Goal: Task Accomplishment & Management: Manage account settings

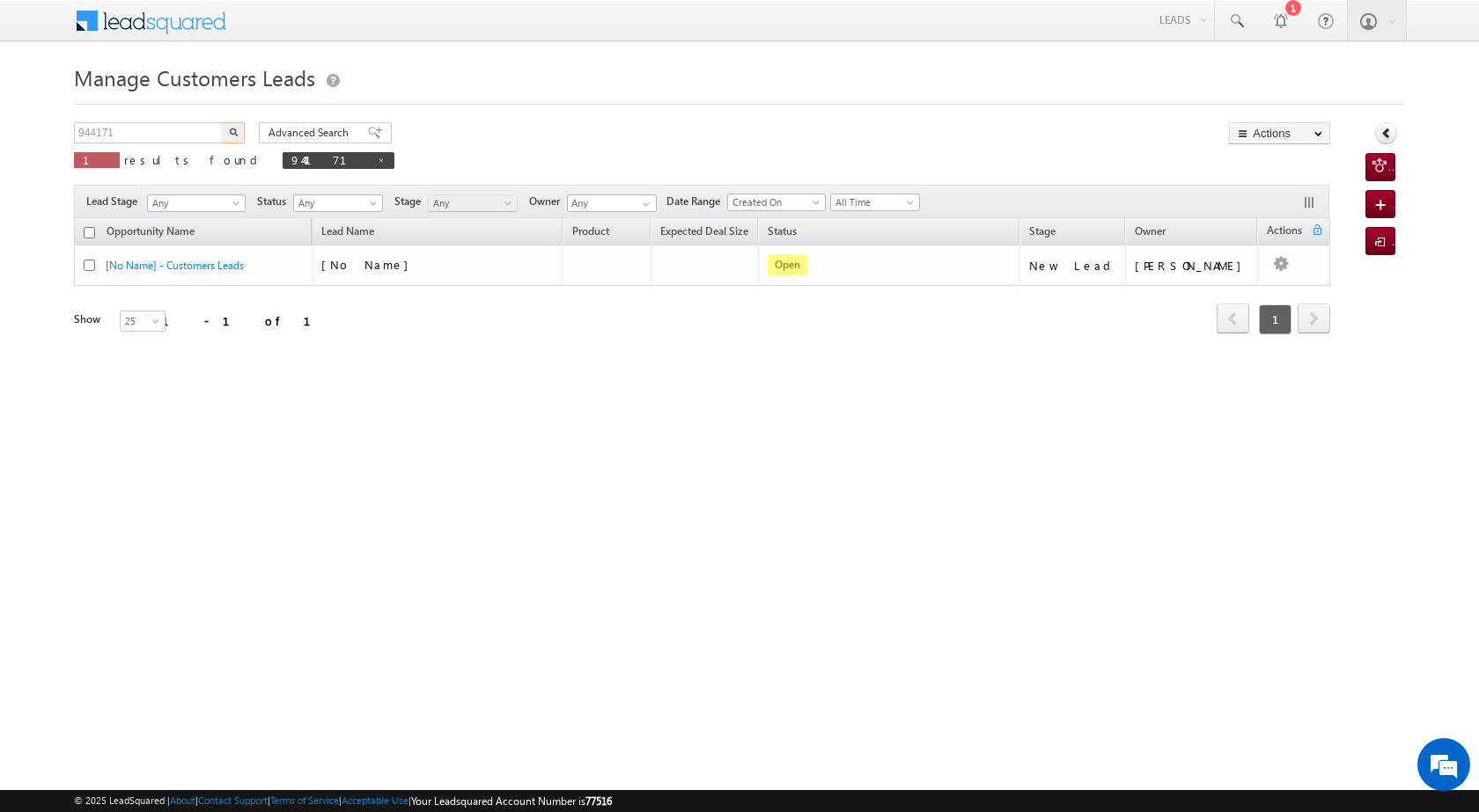
click at [59, 121] on body "Menu [PERSON_NAME] [PERSON_NAME] a2@ks erve." at bounding box center [740, 250] width 1479 height 499
type input "755537"
click at [238, 126] on button "button" at bounding box center [233, 132] width 23 height 21
click at [229, 136] on button "button" at bounding box center [233, 132] width 23 height 21
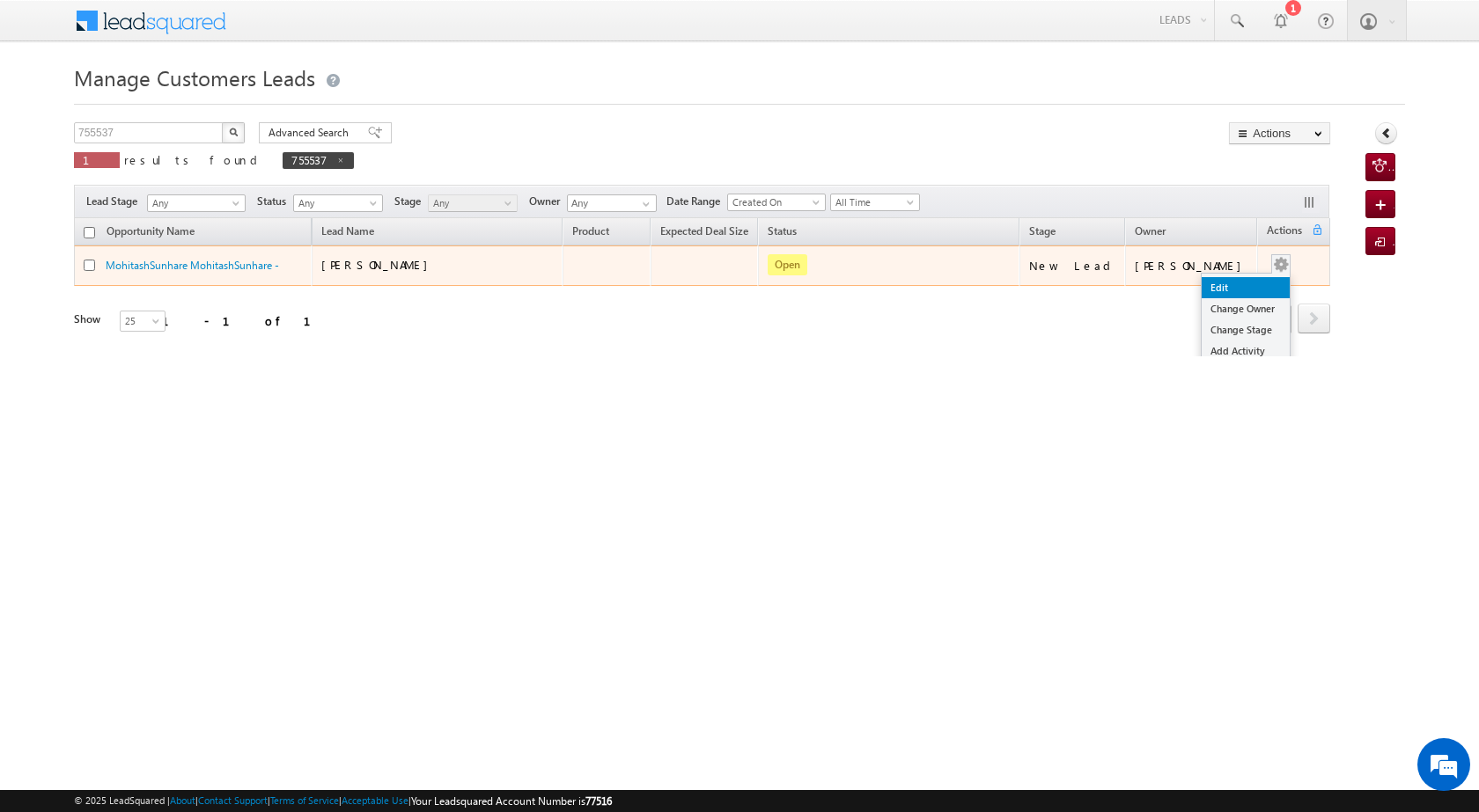
click at [1219, 296] on link "Edit" at bounding box center [1247, 288] width 88 height 21
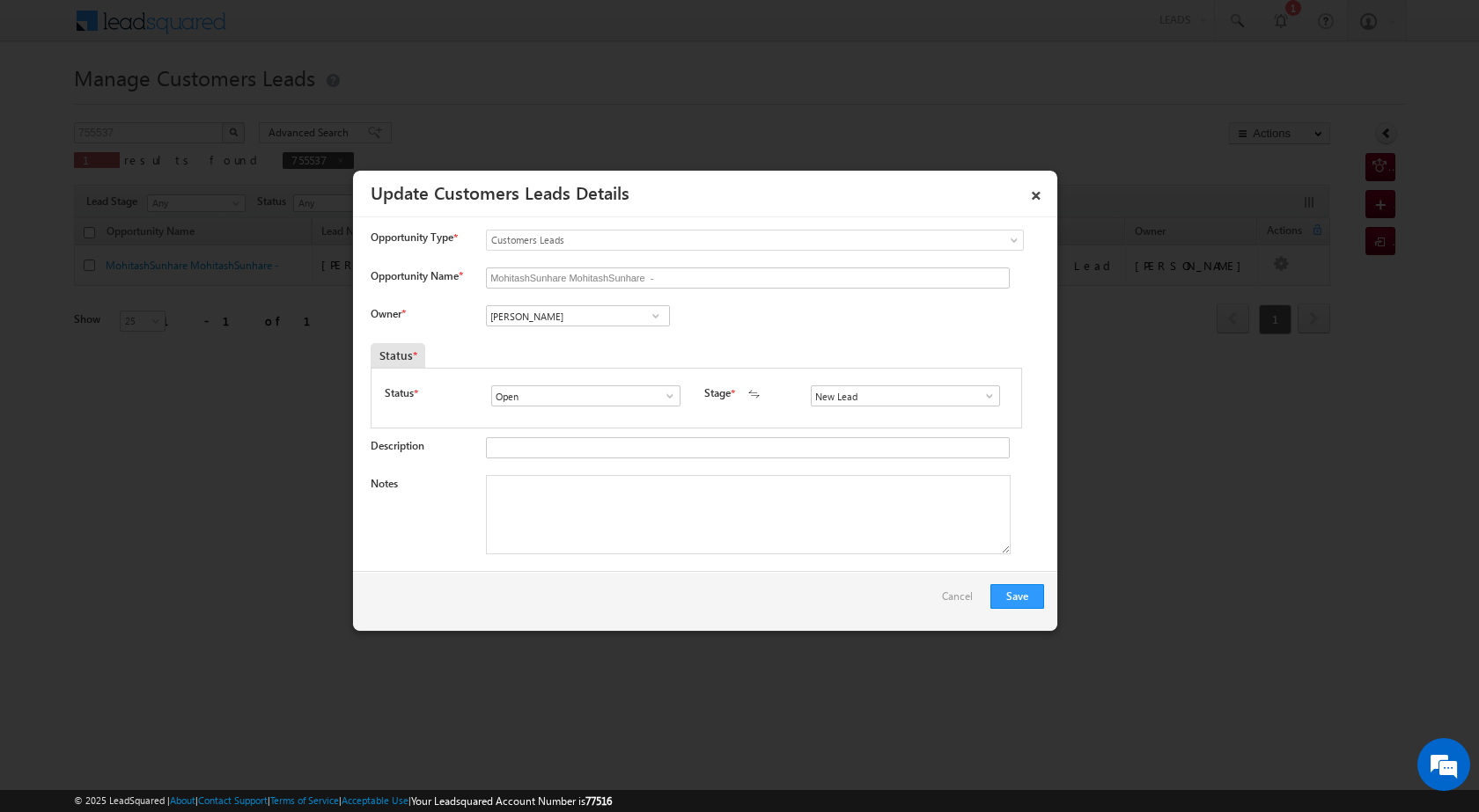
click at [655, 317] on span at bounding box center [656, 316] width 17 height 14
click at [586, 245] on span "Customers Leads" at bounding box center [719, 240] width 465 height 16
click at [673, 278] on input "MohitashSunhare MohitashSunhare -" at bounding box center [748, 278] width 524 height 21
type input "M"
type input "SAHNAAJ"
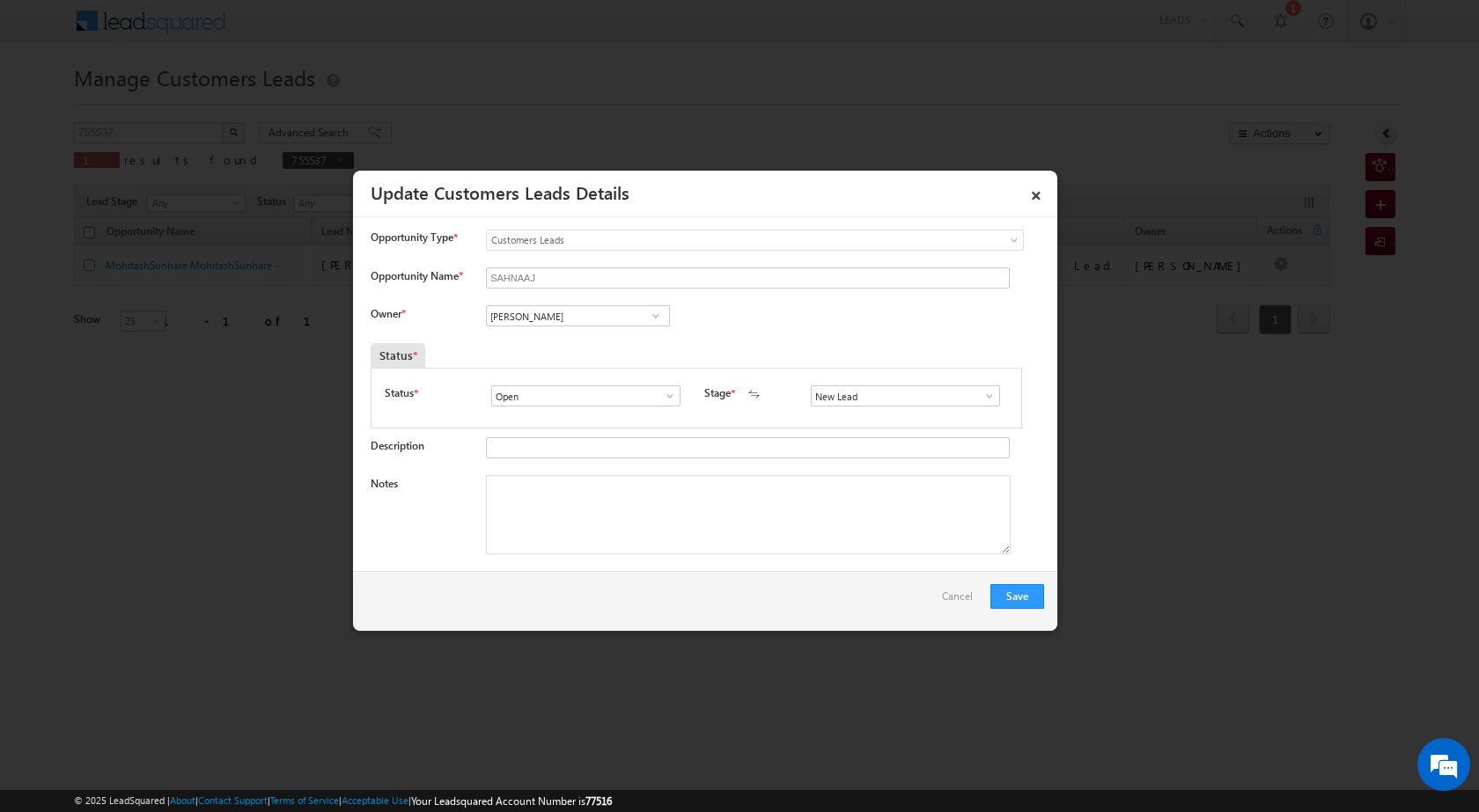
click at [673, 397] on span at bounding box center [670, 395] width 17 height 14
click at [668, 396] on span at bounding box center [670, 395] width 17 height 14
click at [981, 397] on span at bounding box center [989, 395] width 17 height 14
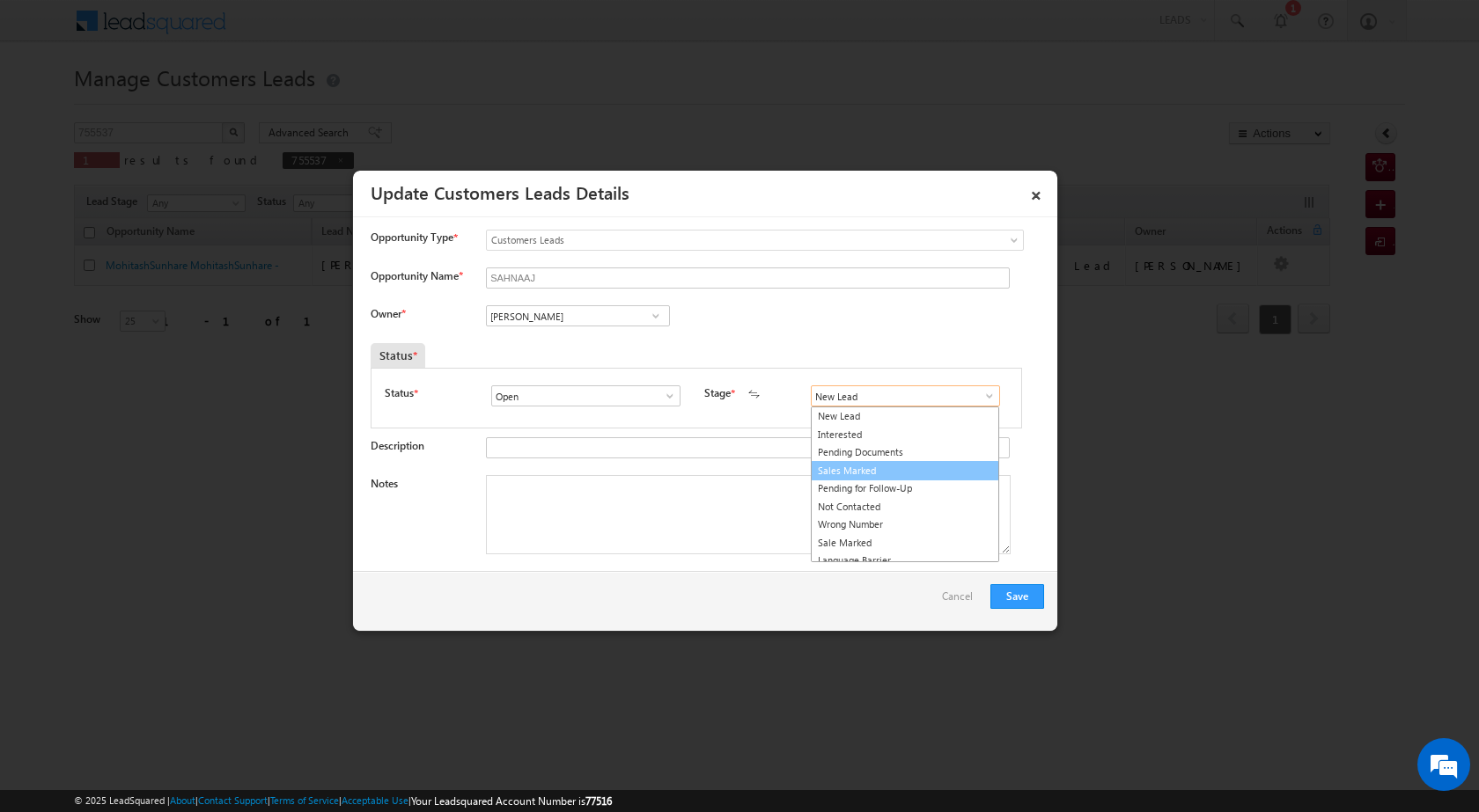
click at [899, 467] on link "Sales Marked" at bounding box center [905, 470] width 188 height 20
type input "Sales Marked"
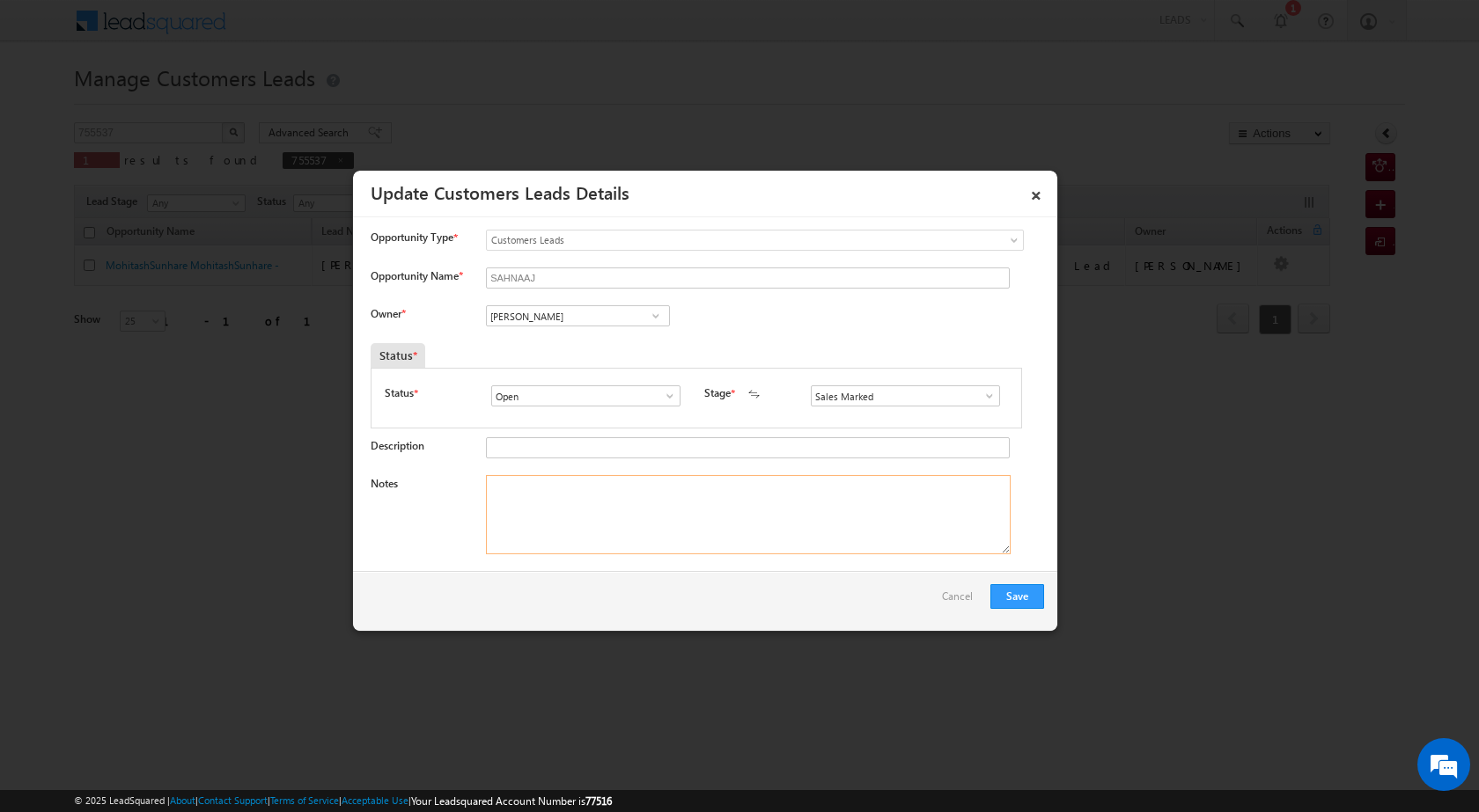
click at [731, 516] on textarea "Notes" at bounding box center [748, 514] width 524 height 80
click at [618, 523] on textarea "Notes" at bounding box center [748, 514] width 524 height 80
paste textarea "MOTHER AGE [DEMOGRAPHIC_DATA] COSINDER PV 80 LAC LOAN AMOUNT 7 LAC KIRANA SHOP …"
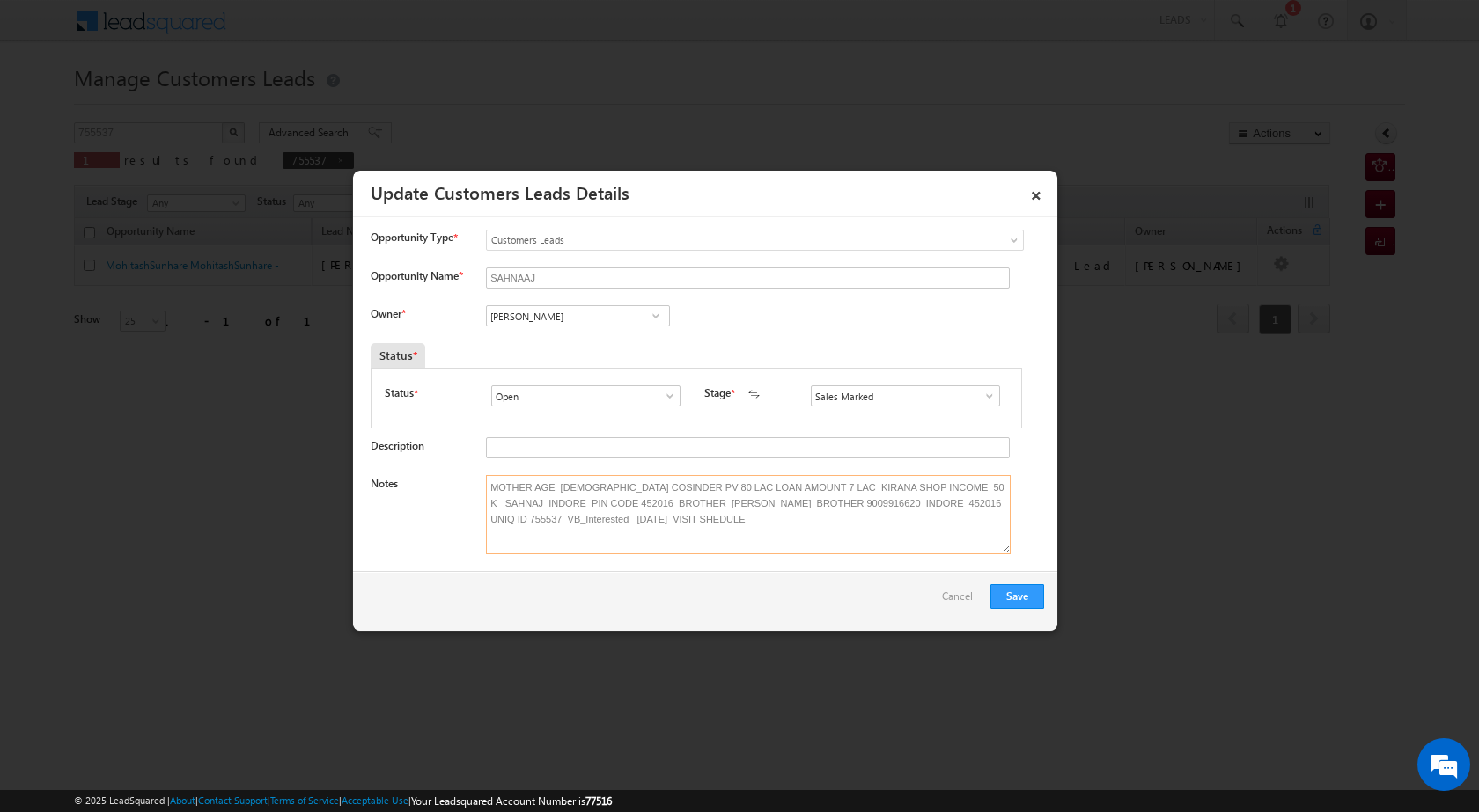
type textarea "MOTHER AGE [DEMOGRAPHIC_DATA] COSINDER PV 80 LAC LOAN AMOUNT 7 LAC KIRANA SHOP …"
click at [652, 318] on span at bounding box center [656, 316] width 17 height 14
click at [650, 311] on span at bounding box center [656, 316] width 17 height 14
click at [620, 345] on span "[EMAIL_ADDRESS][DOMAIN_NAME]" at bounding box center [571, 351] width 158 height 13
type input "[PERSON_NAME]"
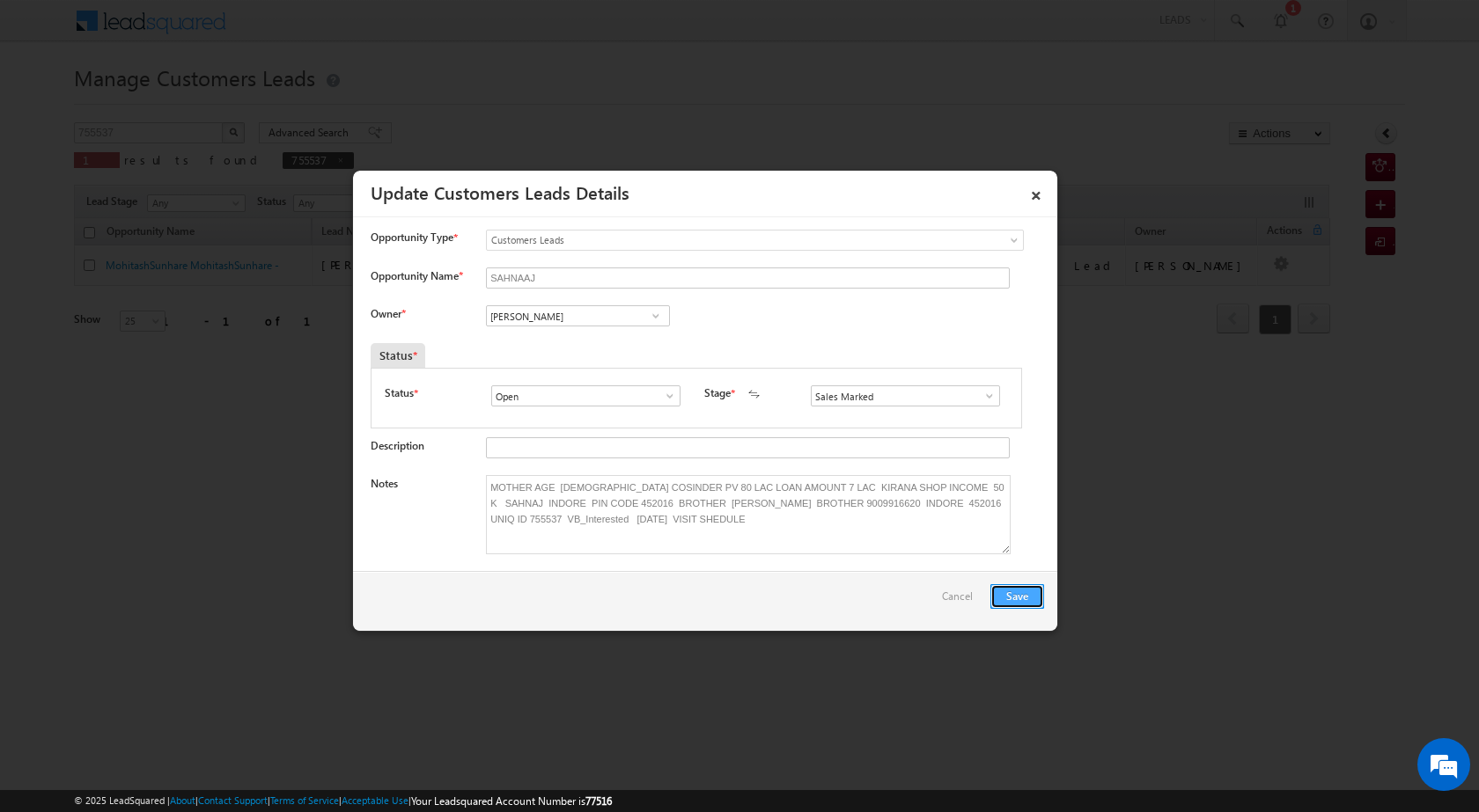
click at [1027, 598] on button "Save" at bounding box center [1018, 597] width 54 height 25
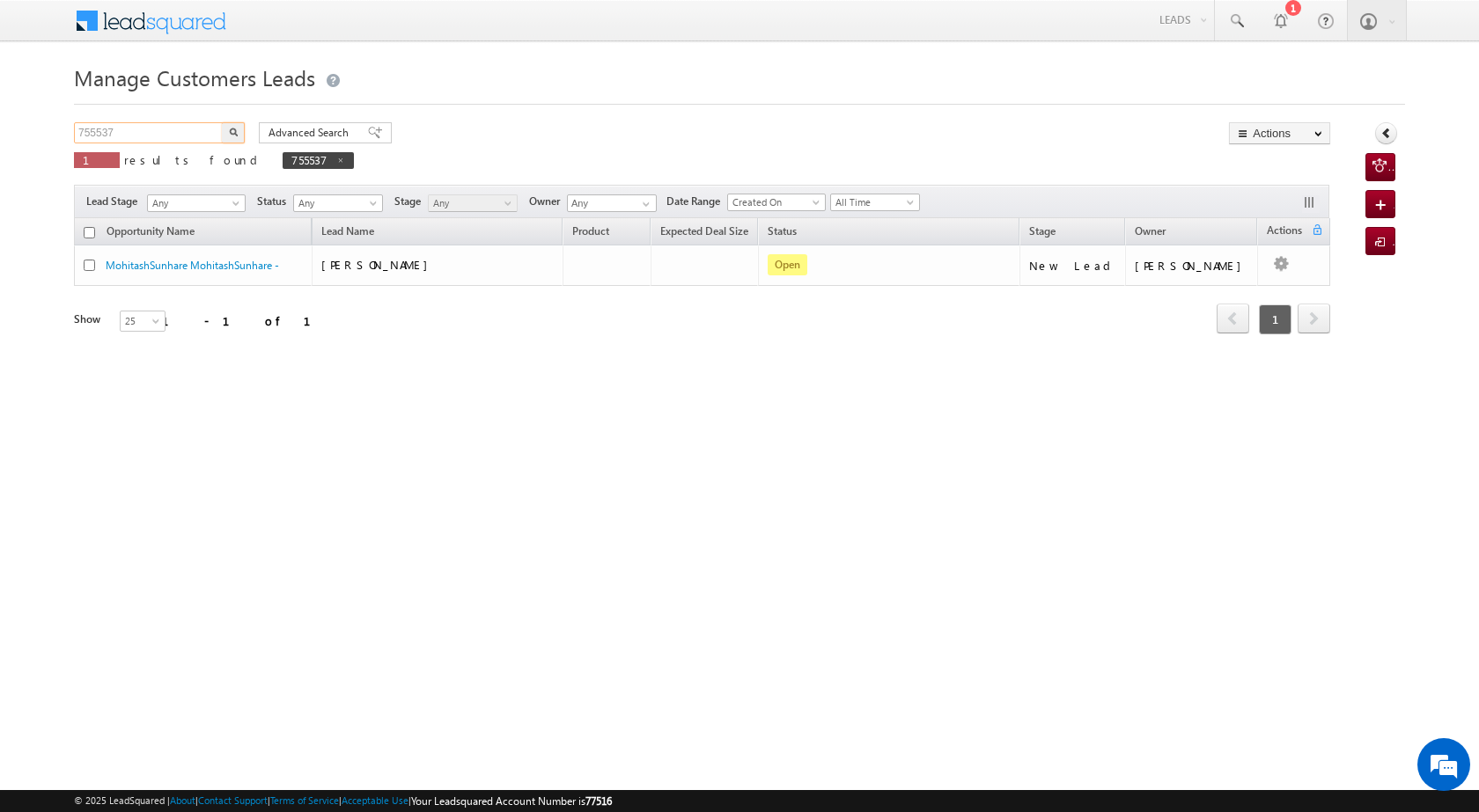
drag, startPoint x: 150, startPoint y: 123, endPoint x: 34, endPoint y: 130, distance: 116.2
click at [34, 130] on body "Menu [PERSON_NAME] [PERSON_NAME] a2@ks erve." at bounding box center [740, 250] width 1479 height 499
paste input "[PERSON_NAME]"
drag, startPoint x: 158, startPoint y: 125, endPoint x: 67, endPoint y: 119, distance: 91.2
click at [67, 119] on body "Menu [PERSON_NAME] [PERSON_NAME] a2@ks erve." at bounding box center [740, 250] width 1479 height 499
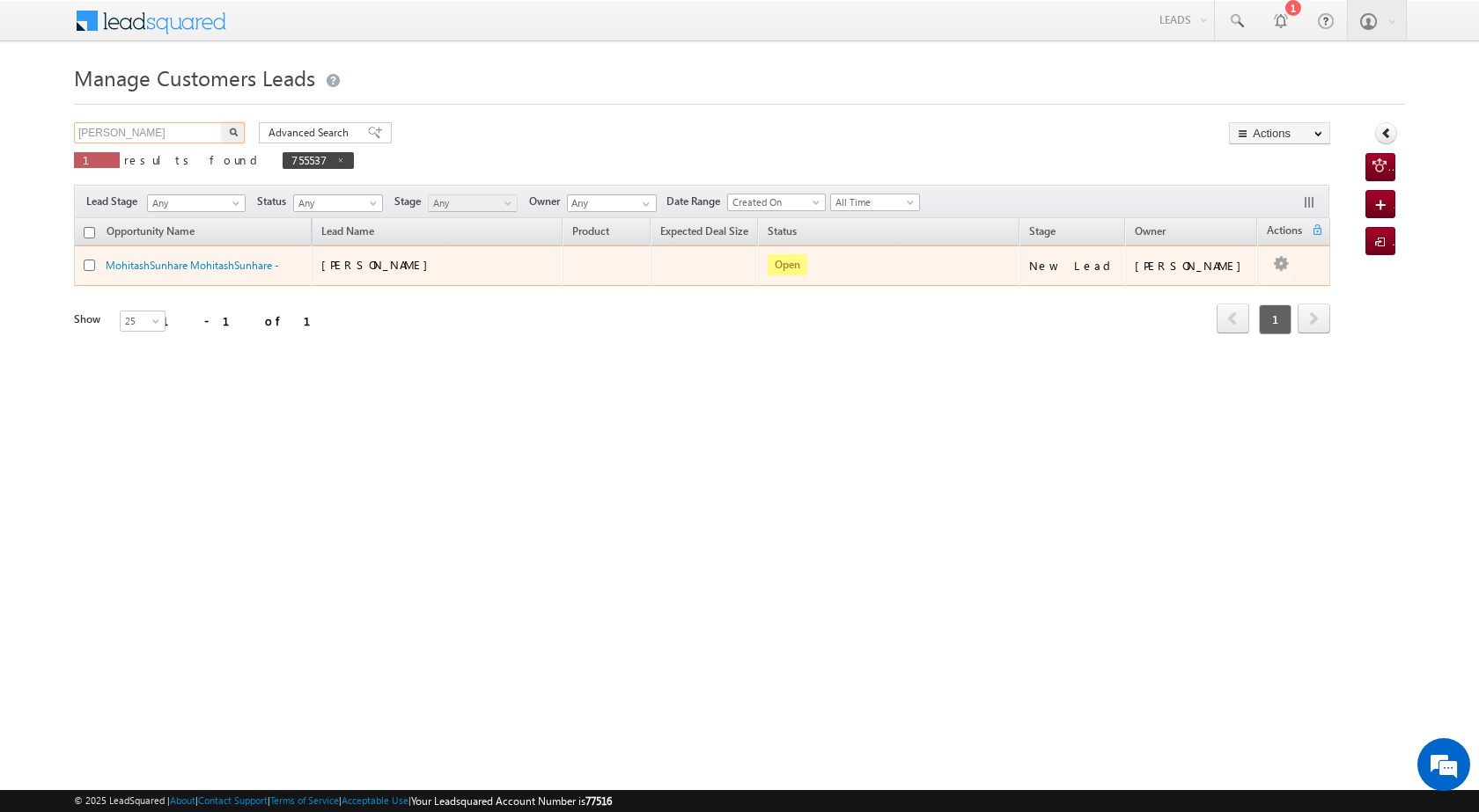
paste input "text"
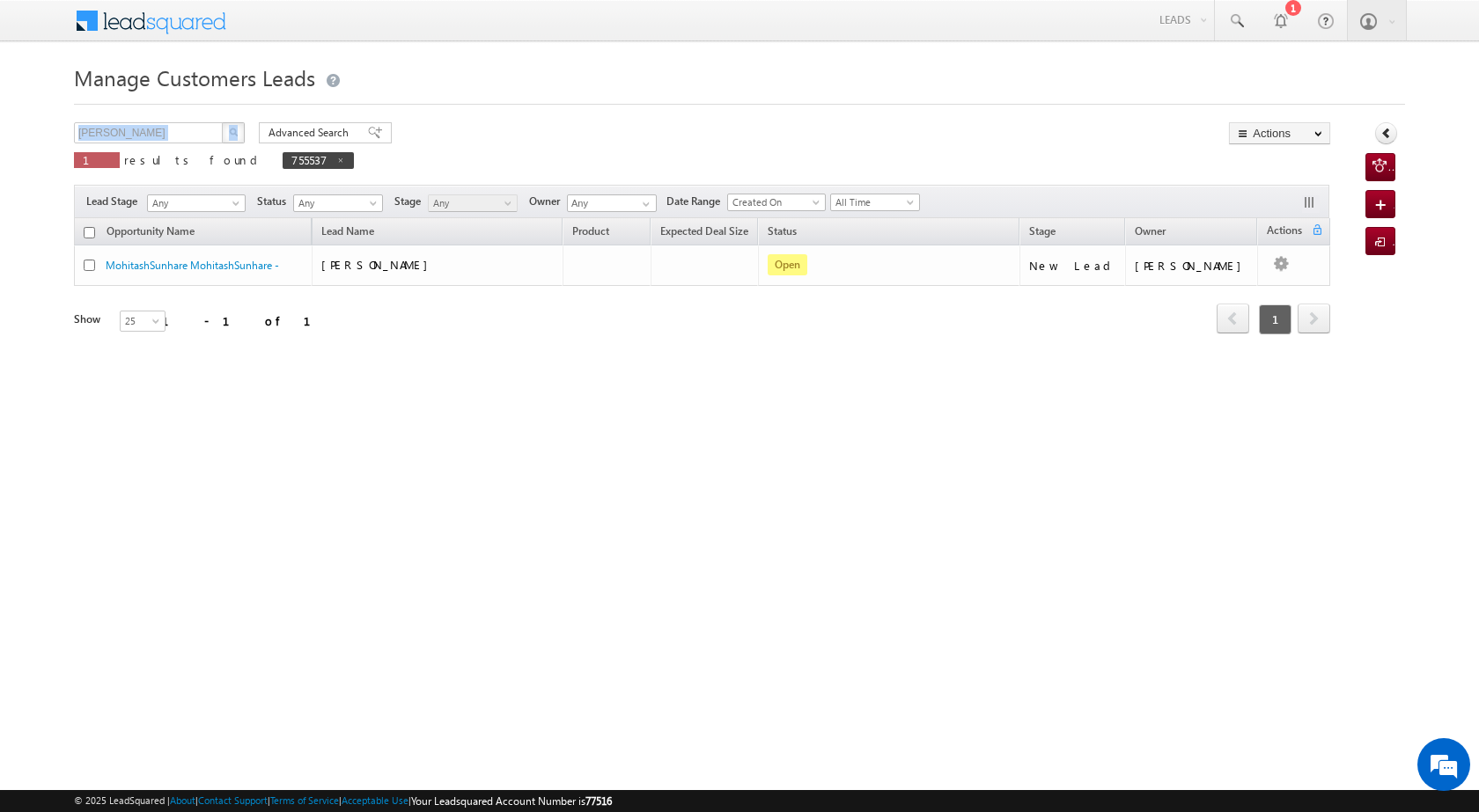
drag, startPoint x: 182, startPoint y: 122, endPoint x: 95, endPoint y: 118, distance: 87.1
click at [95, 118] on div "Manage Customers Leads Customers Leads updated successfully. [PERSON_NAME] X 1 …" at bounding box center [740, 278] width 1331 height 440
click at [189, 126] on input "[PERSON_NAME]" at bounding box center [149, 132] width 151 height 21
drag, startPoint x: 189, startPoint y: 126, endPoint x: 54, endPoint y: 114, distance: 135.5
click at [54, 114] on body "Menu [PERSON_NAME] [PERSON_NAME] a2@ks erve." at bounding box center [740, 250] width 1479 height 499
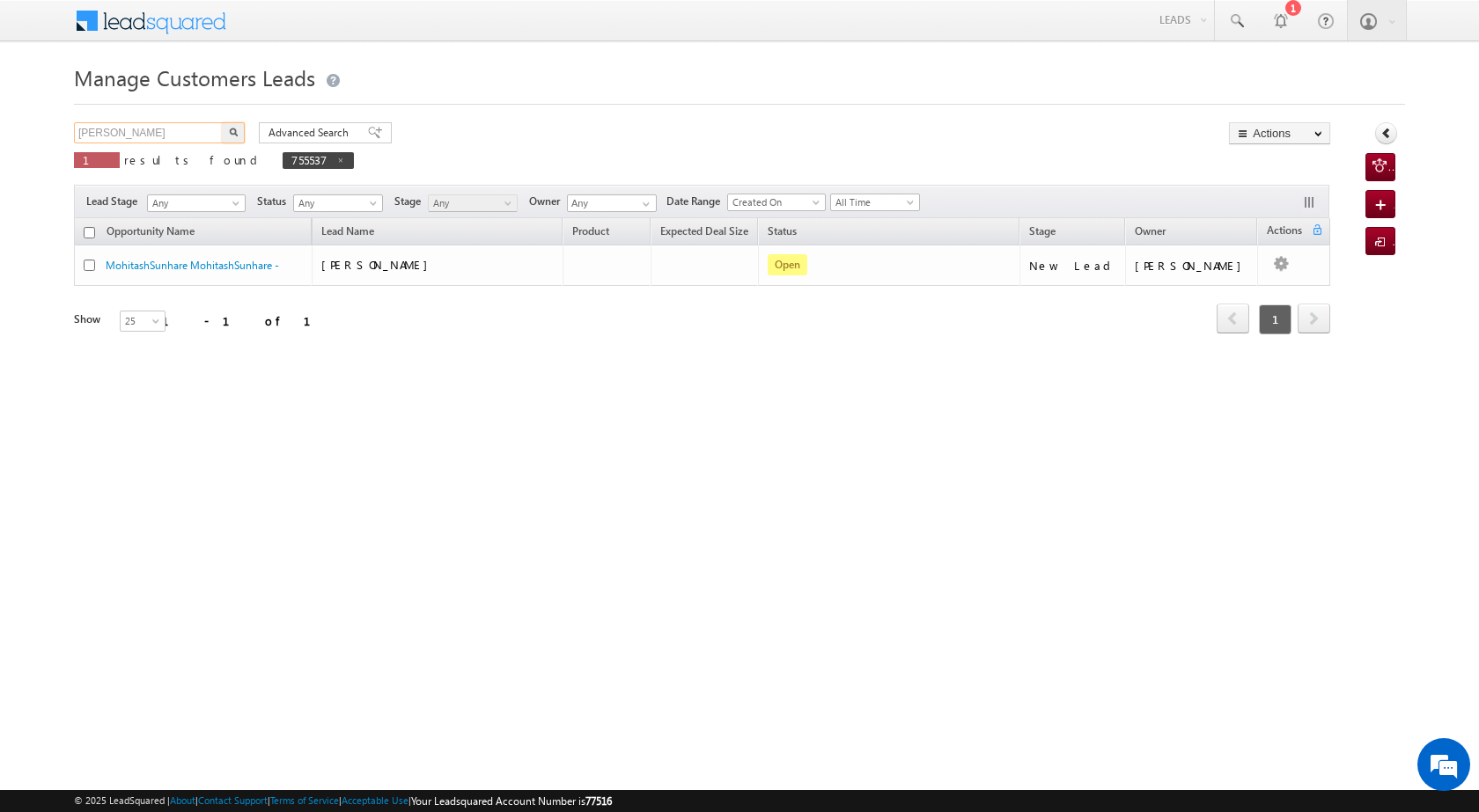
paste input "936078"
type input "936078"
click at [240, 129] on button "button" at bounding box center [233, 132] width 23 height 21
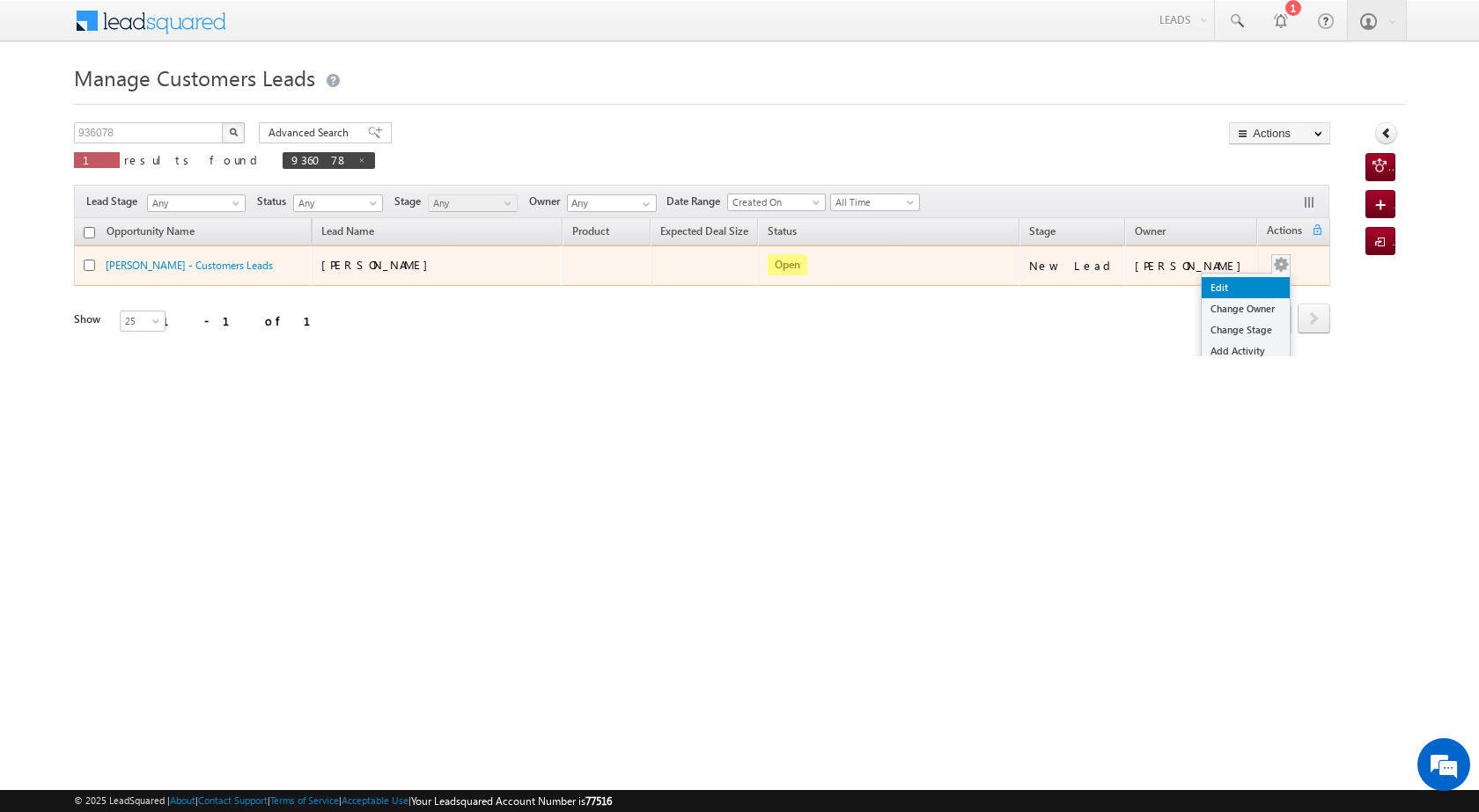
click at [1245, 278] on link "Edit" at bounding box center [1247, 288] width 88 height 21
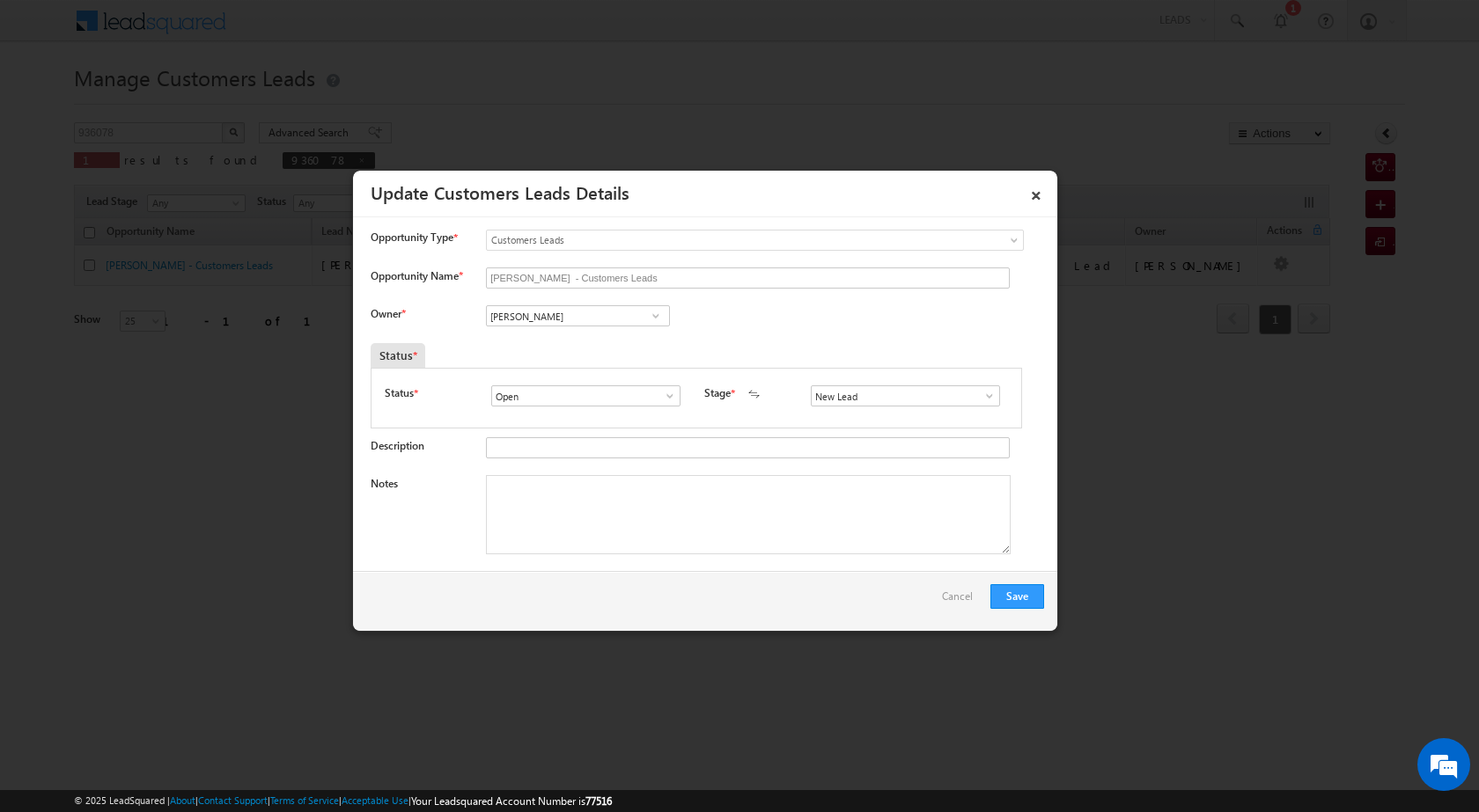
click at [650, 316] on span at bounding box center [656, 316] width 17 height 14
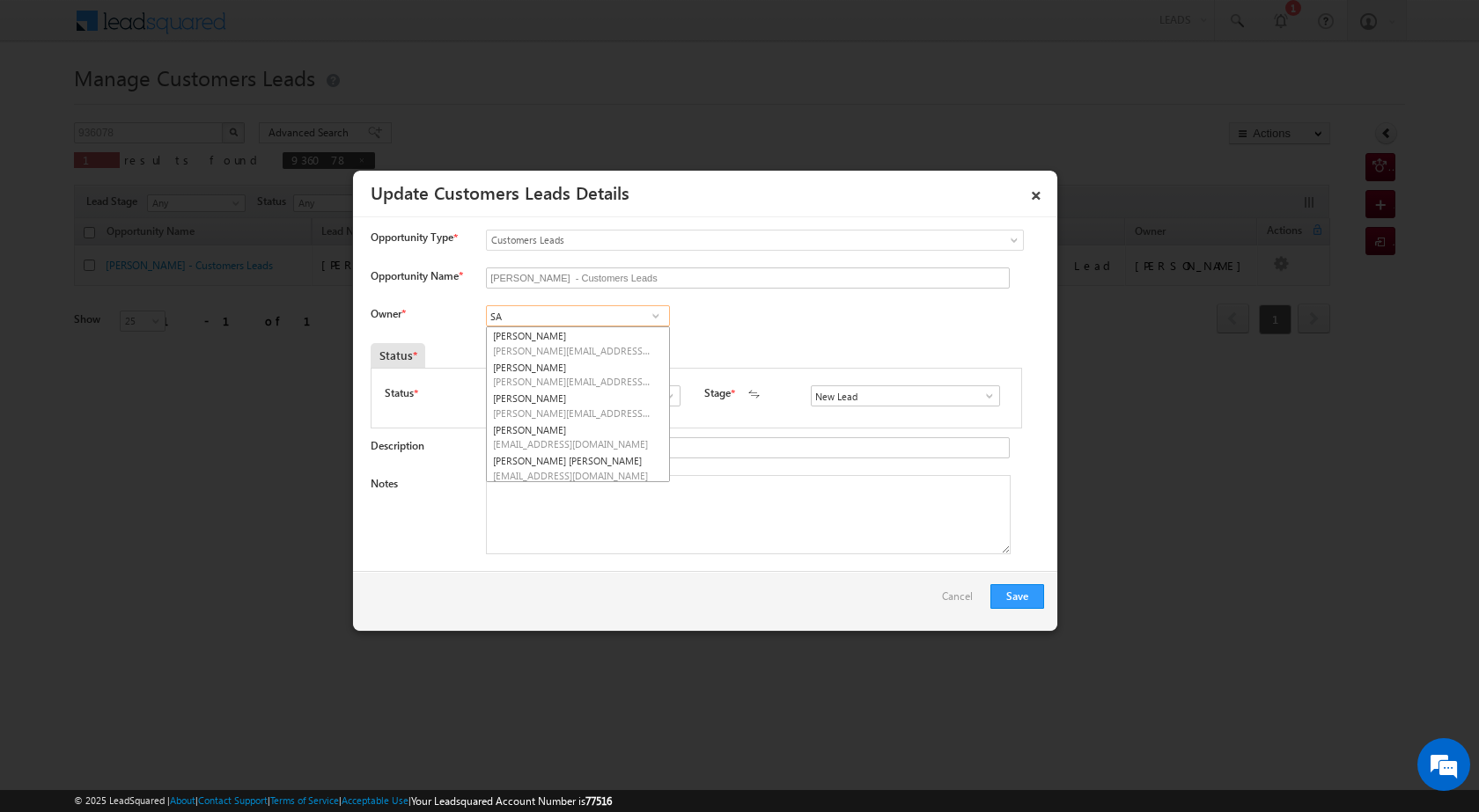
type input "S"
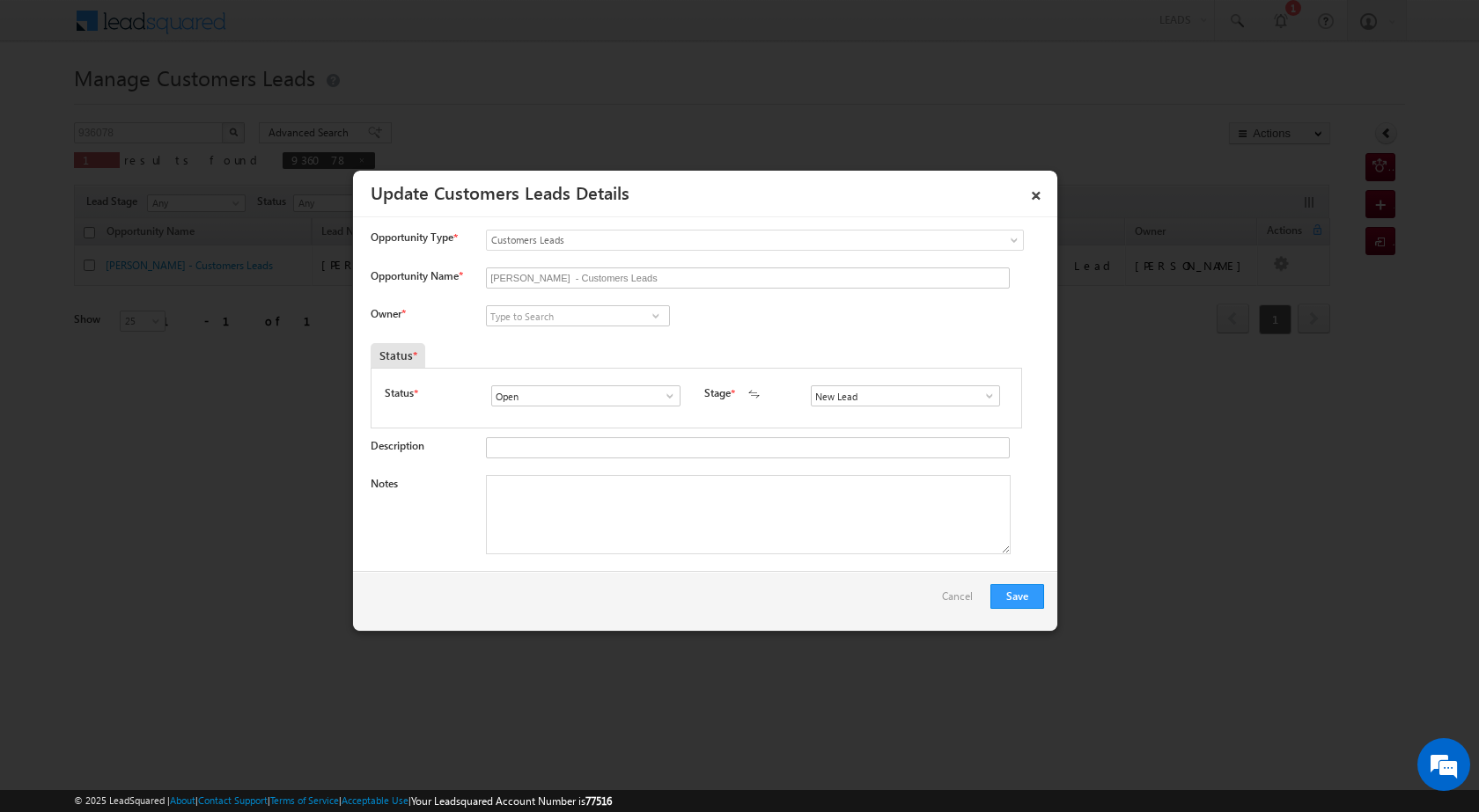
click at [661, 321] on span at bounding box center [656, 316] width 17 height 14
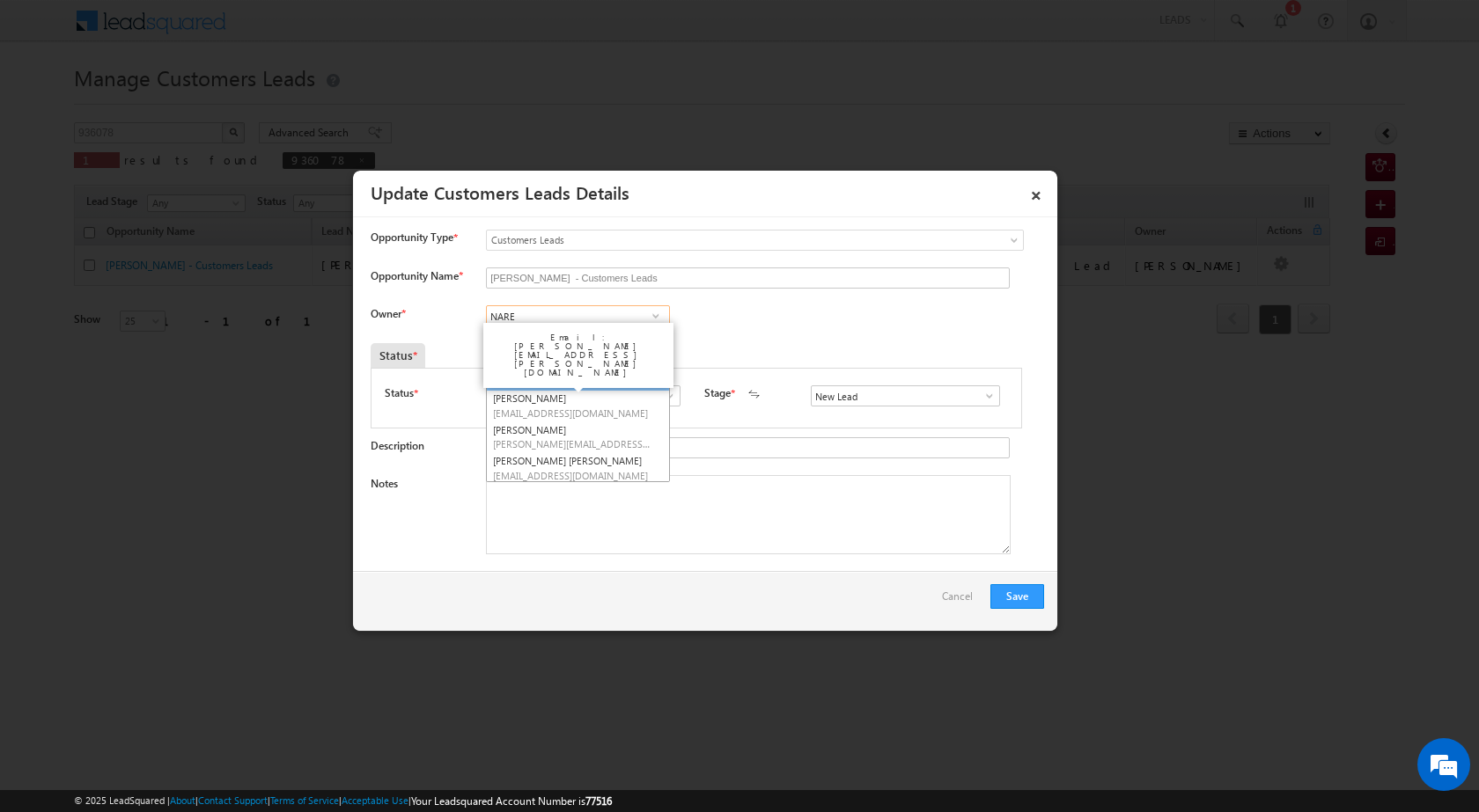
click at [617, 373] on link "[PERSON_NAME] [PERSON_NAME][EMAIL_ADDRESS][PERSON_NAME][DOMAIN_NAME]" at bounding box center [578, 374] width 184 height 34
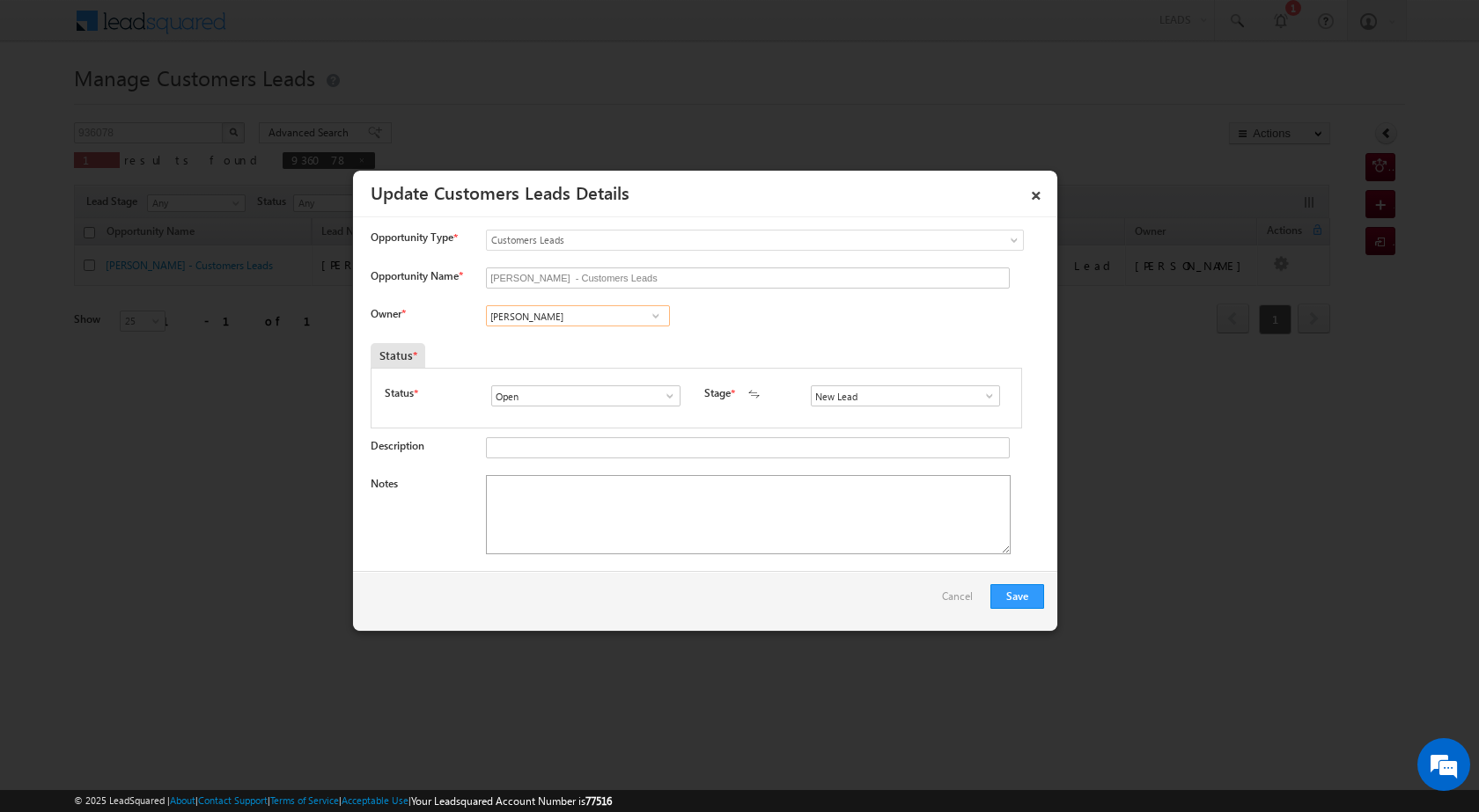
type input "[PERSON_NAME]"
click at [838, 521] on textarea "Notes" at bounding box center [748, 514] width 524 height 80
click at [609, 482] on textarea "Notes" at bounding box center [748, 514] width 524 height 80
paste textarea "cb 9575384263 [PERSON_NAME] 5 LAC TOP NEED CX"
drag, startPoint x: 746, startPoint y: 485, endPoint x: 398, endPoint y: 471, distance: 348.3
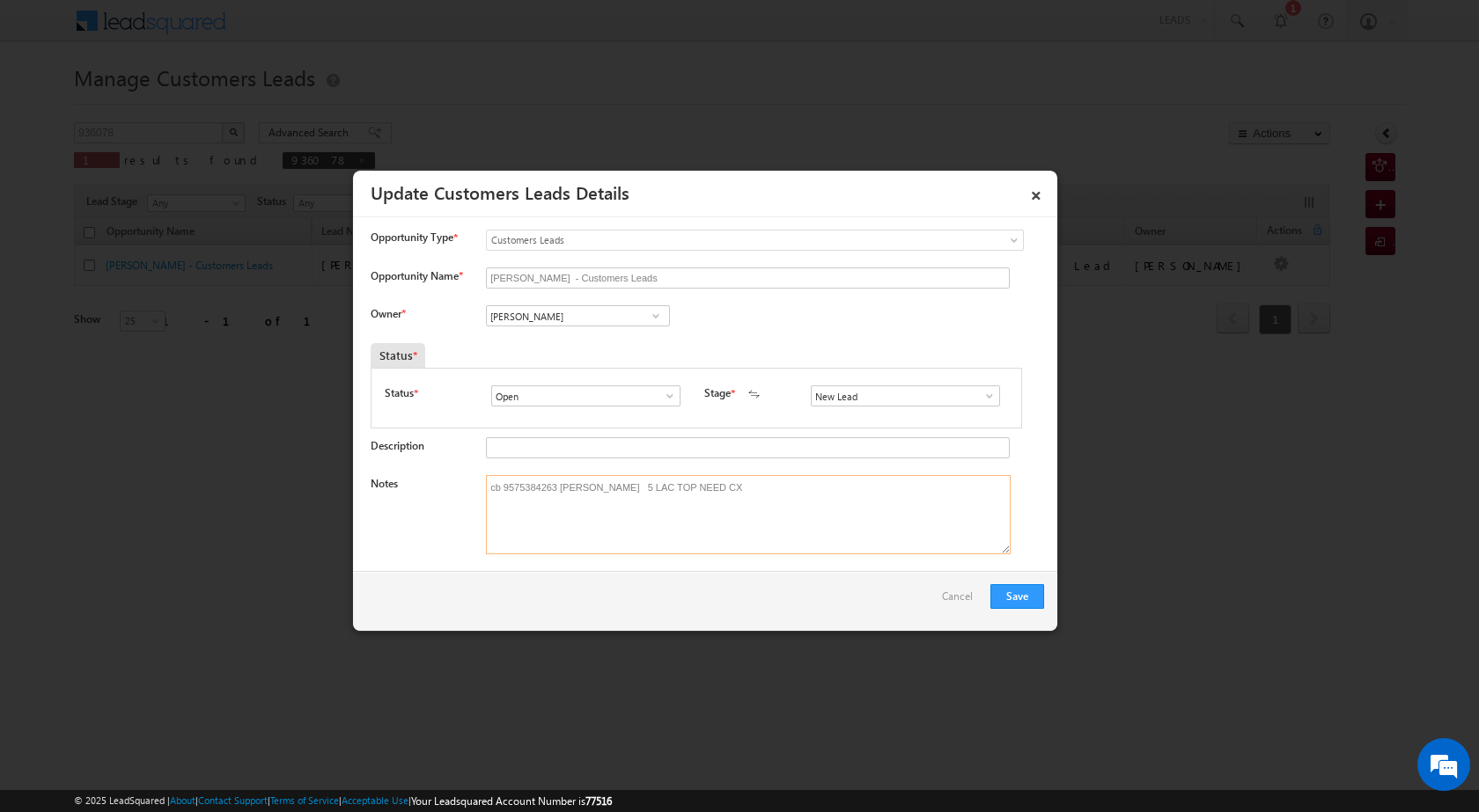
paste textarea "[PERSON_NAME] Ba 88392969"
drag, startPoint x: 834, startPoint y: 492, endPoint x: 468, endPoint y: 492, distance: 366.0
click at [468, 492] on div "Notes cb 9575384263 [PERSON_NAME] [PERSON_NAME] Ba 88392969 5 LAC TOP NEED CX" at bounding box center [707, 519] width 673 height 88
type textarea "CX"
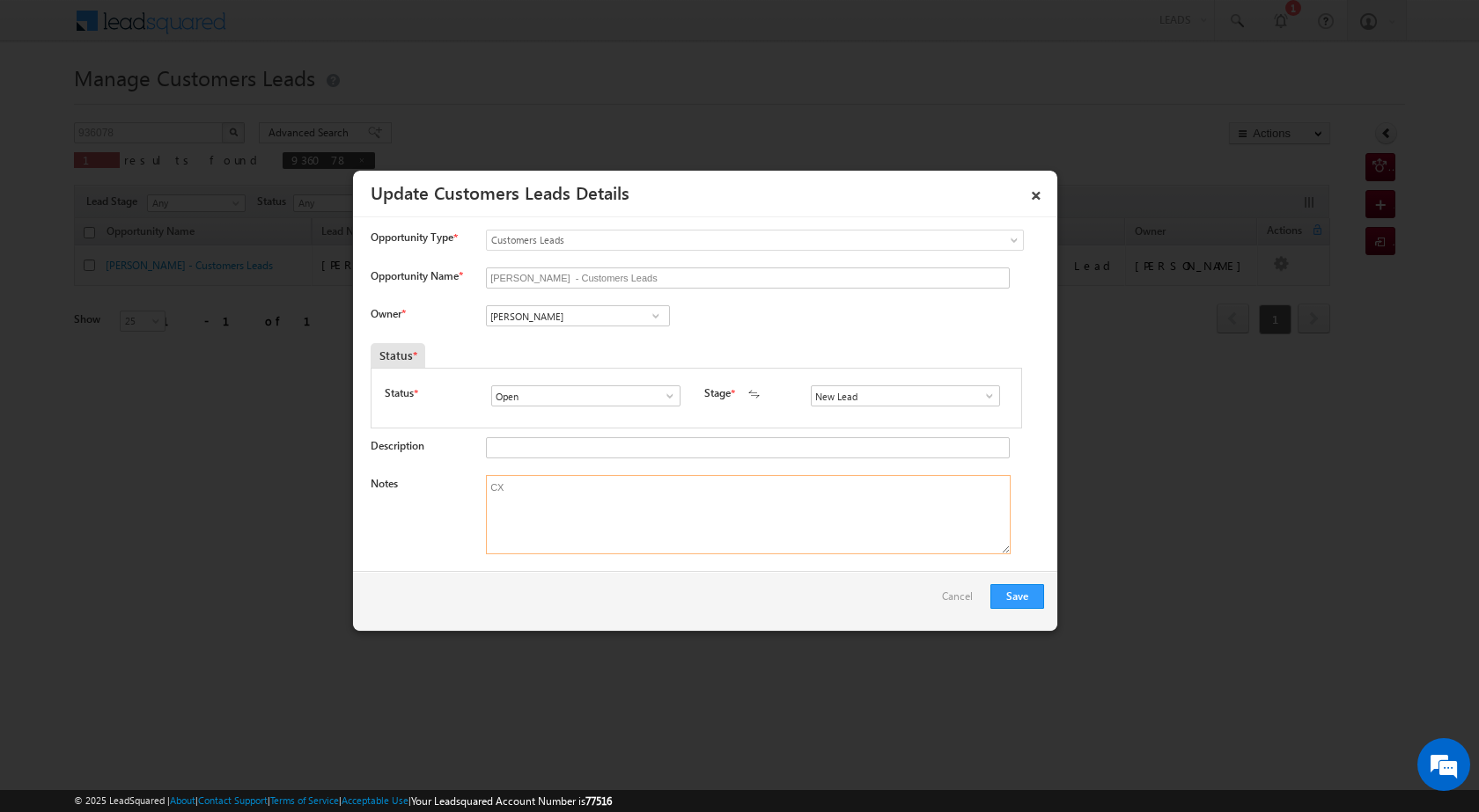
drag, startPoint x: 524, startPoint y: 481, endPoint x: 439, endPoint y: 467, distance: 86.1
paste textarea "cb 9575384263 [PERSON_NAME] [PERSON_NAME] Ba 88392969 5 LAC TOP NEED CX"
type textarea "cb 9575384263 [PERSON_NAME] [PERSON_NAME] Ba 88392969 5 LAC TOP NEED CX"
click at [1043, 190] on link "×" at bounding box center [1036, 192] width 30 height 31
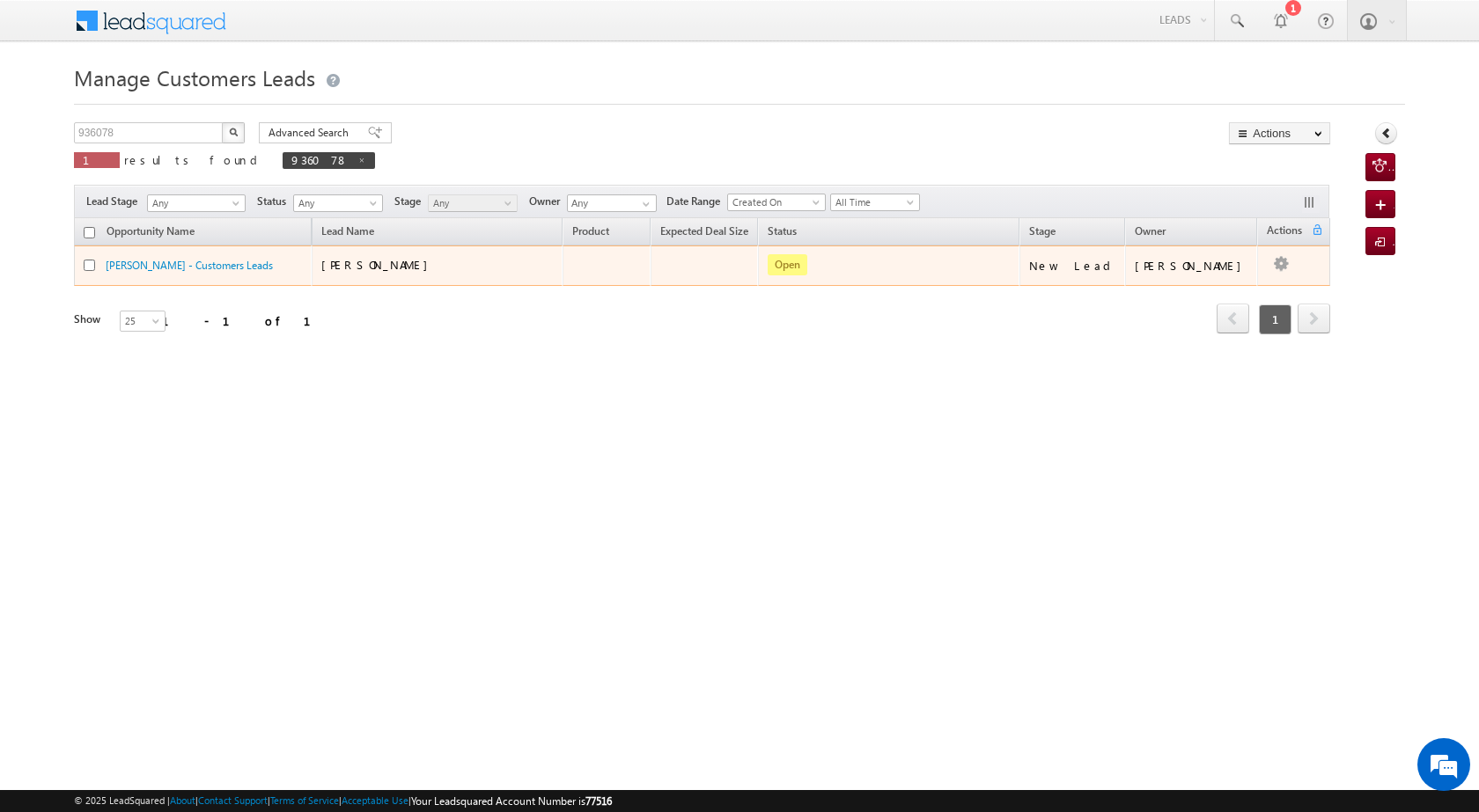
click at [1242, 283] on td "[PERSON_NAME]" at bounding box center [1192, 266] width 133 height 40
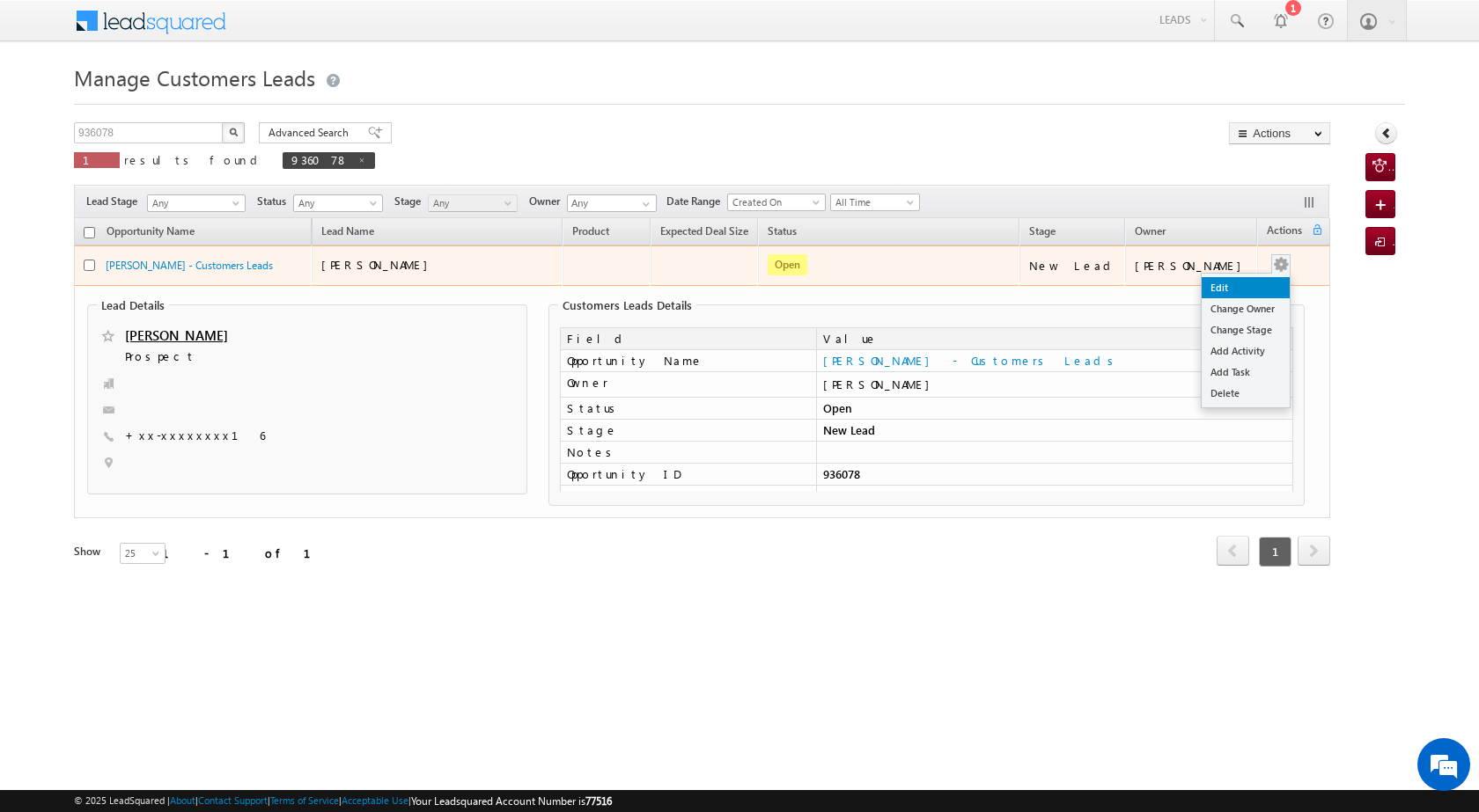
click at [1242, 297] on link "Edit" at bounding box center [1247, 288] width 88 height 21
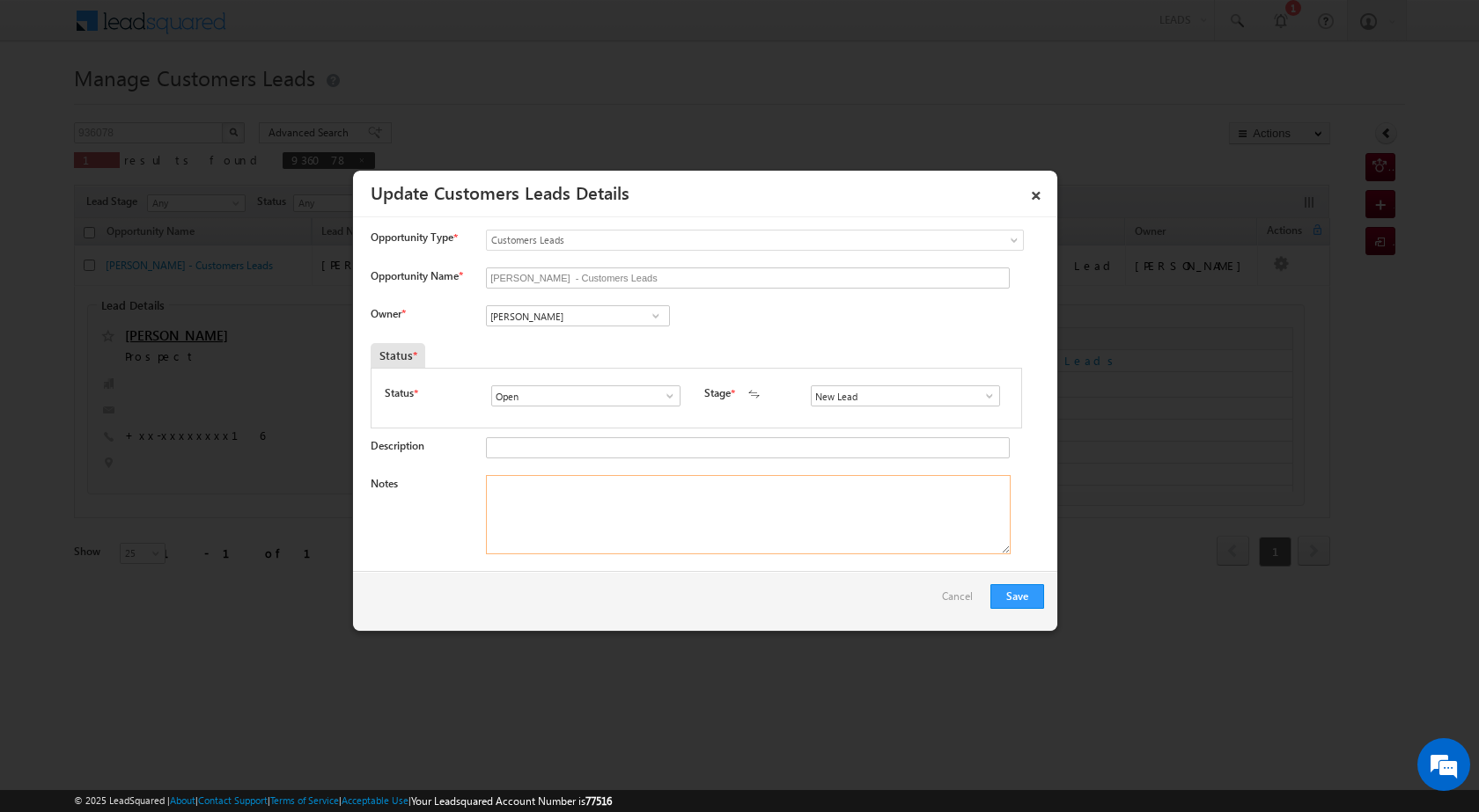
click at [615, 512] on textarea "Notes" at bounding box center [748, 514] width 524 height 80
click at [981, 394] on span at bounding box center [989, 395] width 17 height 14
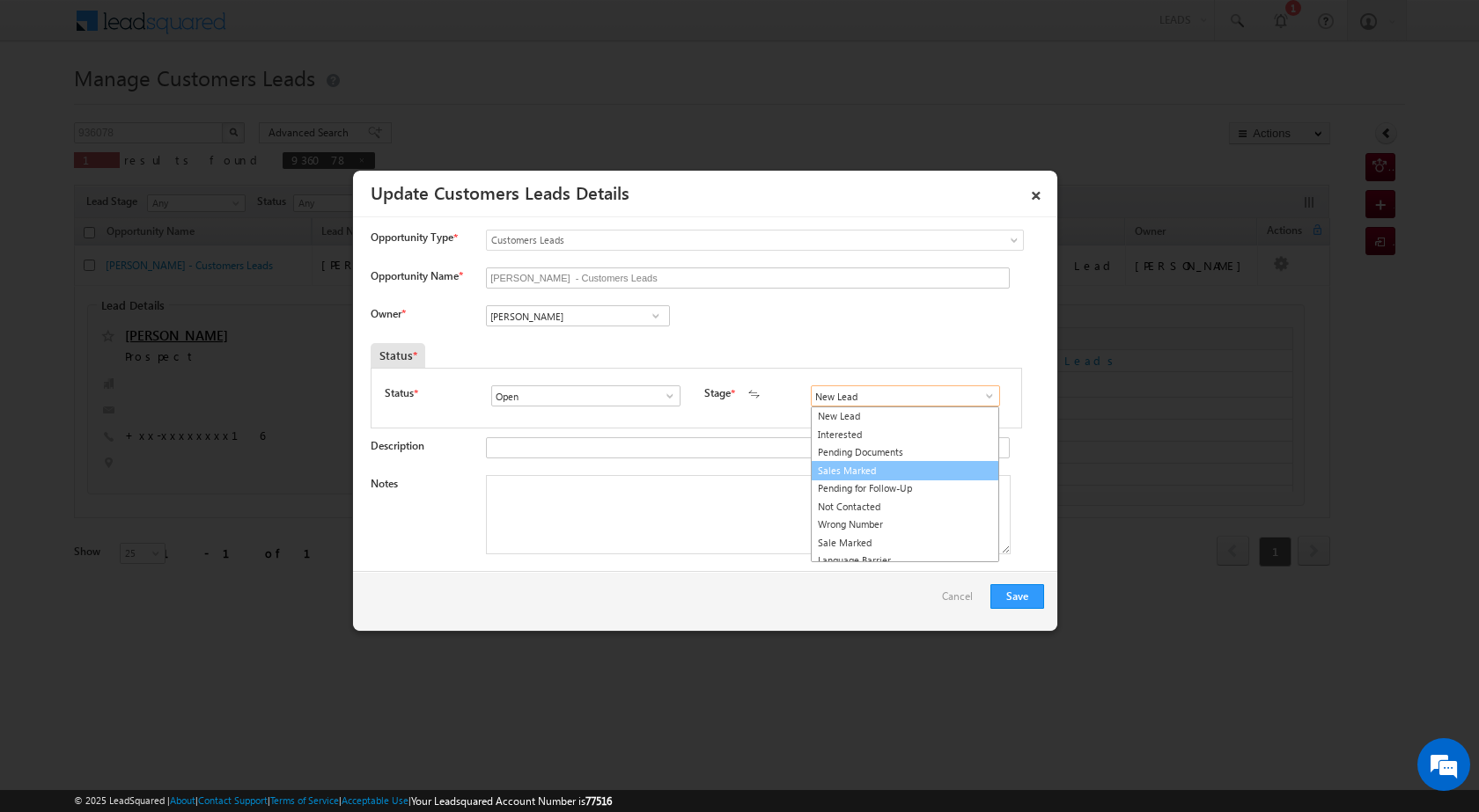
click at [896, 465] on link "Sales Marked" at bounding box center [905, 470] width 188 height 20
type input "Sales Marked"
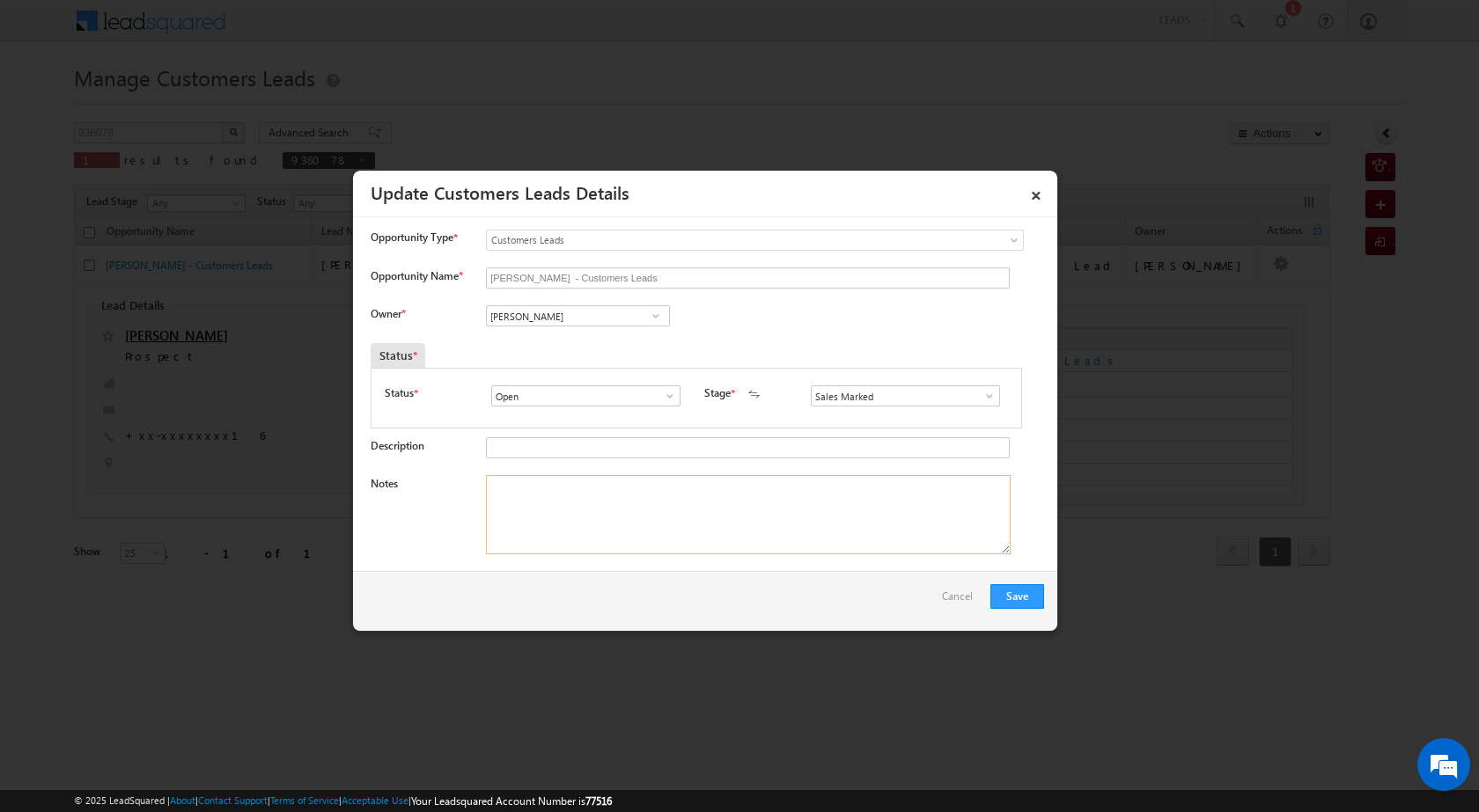
click at [677, 490] on textarea "Notes" at bounding box center [748, 514] width 524 height 80
paste textarea "cb 9575384263 [PERSON_NAME] [PERSON_NAME] Ba 88392969 5 LAC TOP NEED CX"
type textarea "cb 9575384263 [PERSON_NAME] [PERSON_NAME] Ba 88392969 5 LAC TOP NEED CX"
click at [1030, 586] on button "Save" at bounding box center [1018, 597] width 54 height 25
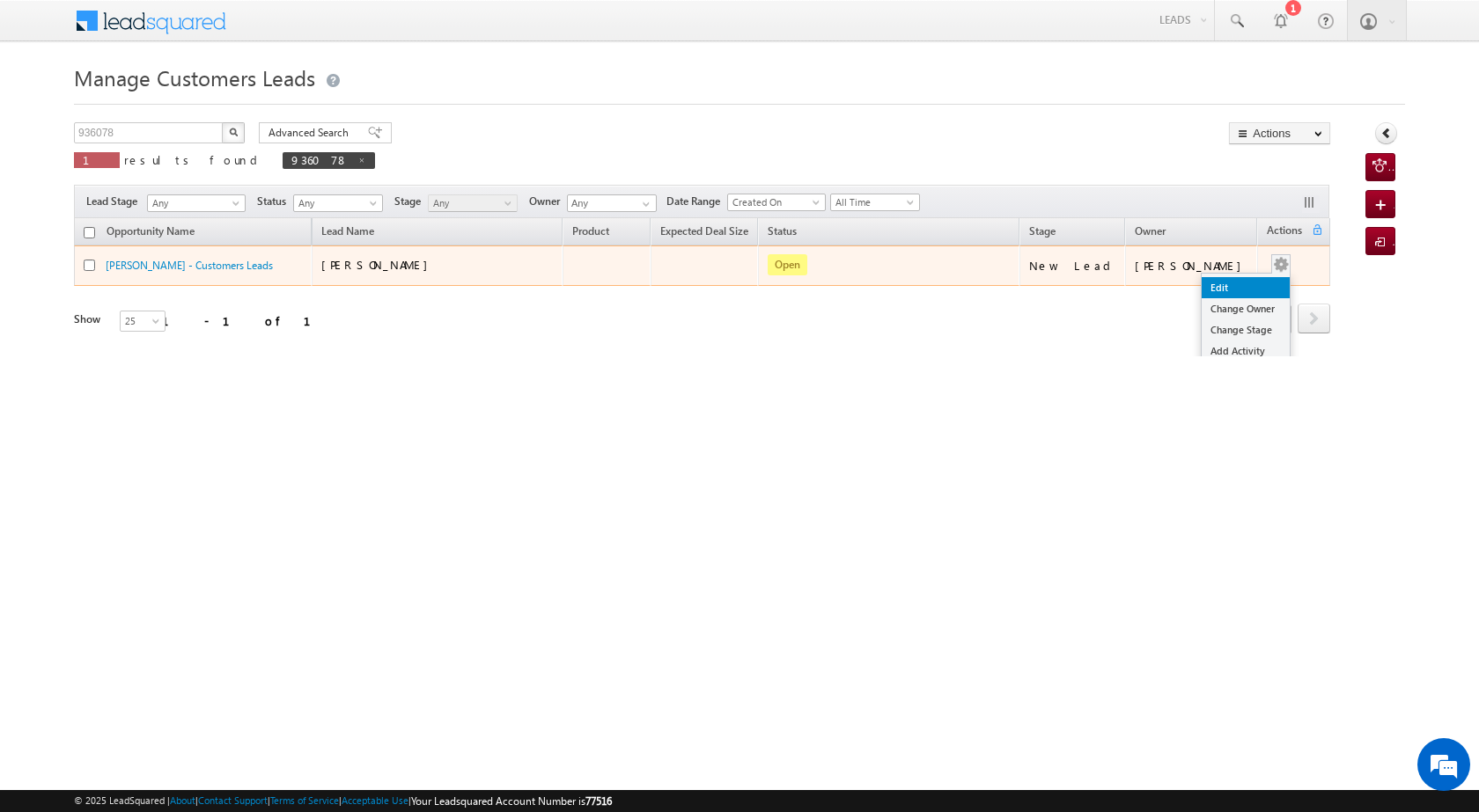
click at [1230, 288] on link "Edit" at bounding box center [1247, 288] width 88 height 21
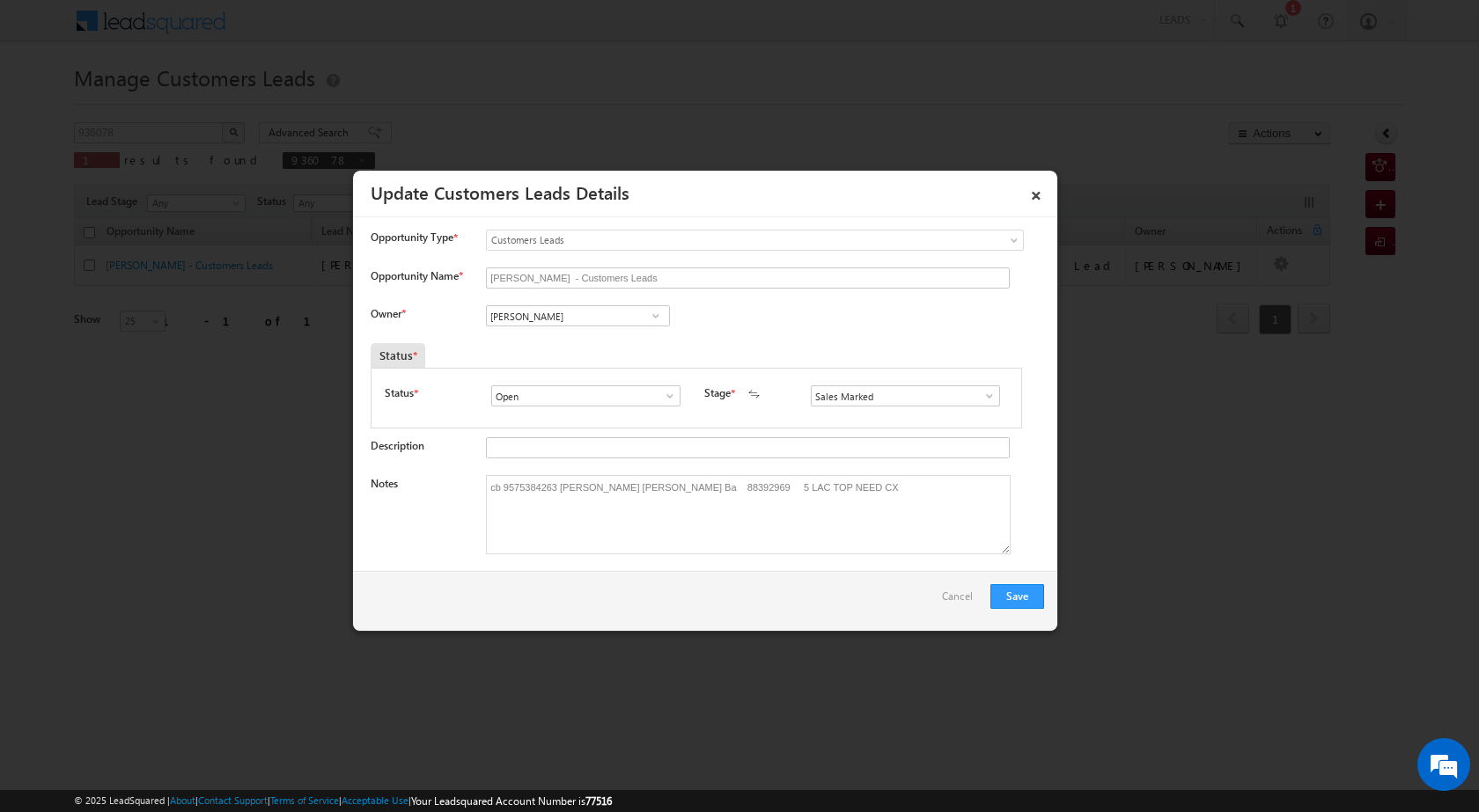
click at [662, 314] on span at bounding box center [656, 316] width 17 height 14
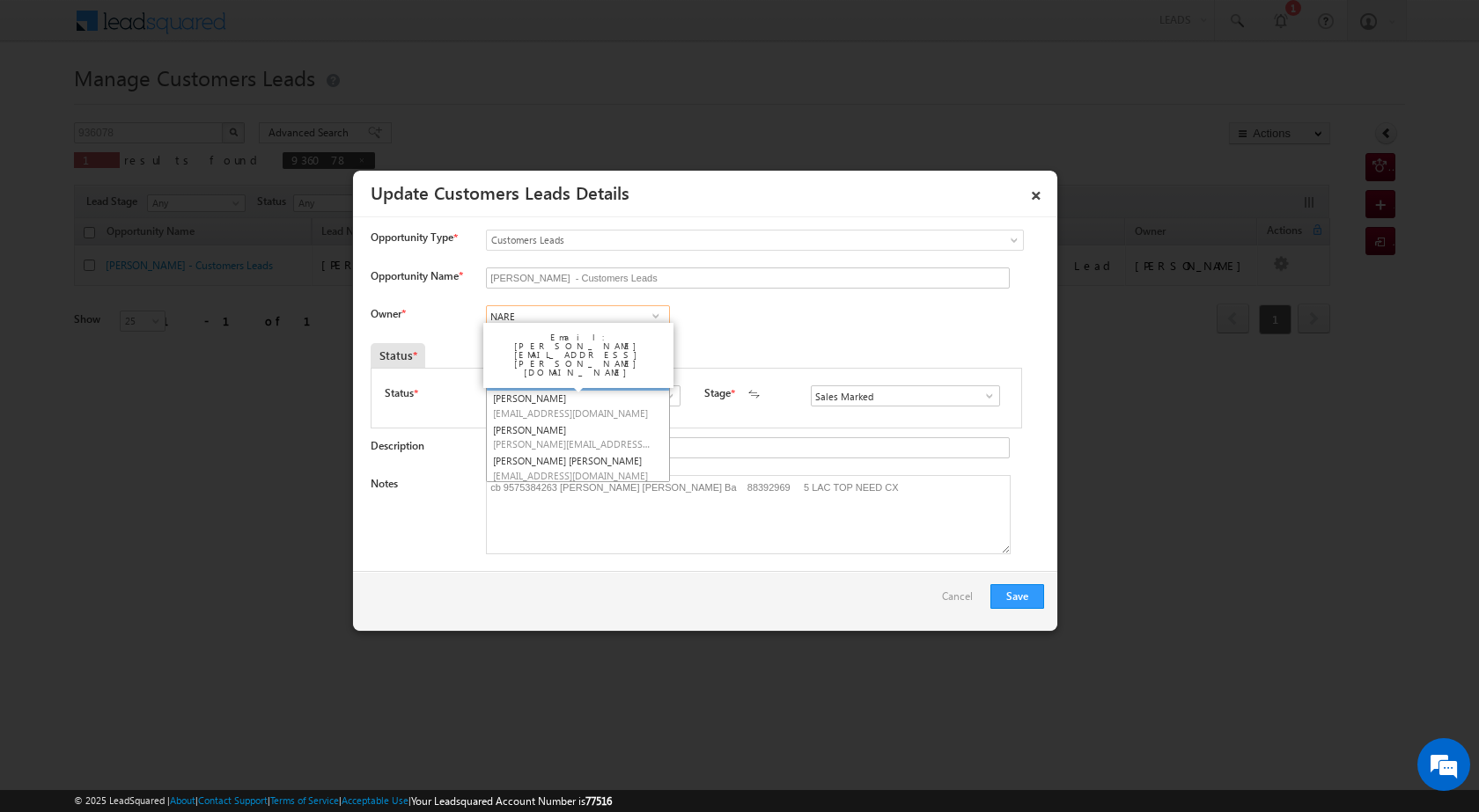
click at [590, 369] on link "[PERSON_NAME] [PERSON_NAME][EMAIL_ADDRESS][PERSON_NAME][DOMAIN_NAME]" at bounding box center [578, 374] width 184 height 34
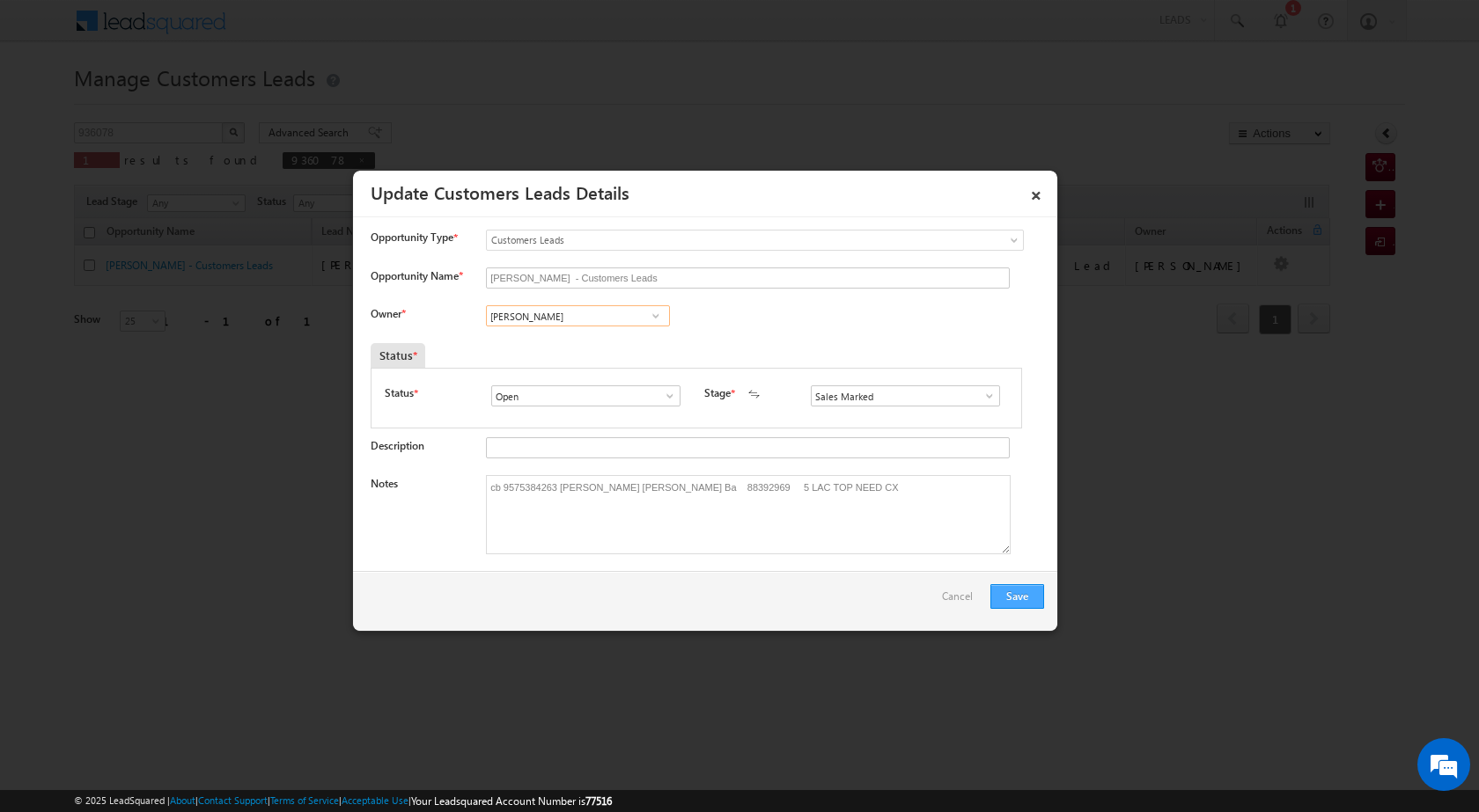
type input "[PERSON_NAME]"
click at [1010, 591] on button "Save" at bounding box center [1018, 597] width 54 height 25
